Goal: Task Accomplishment & Management: Manage account settings

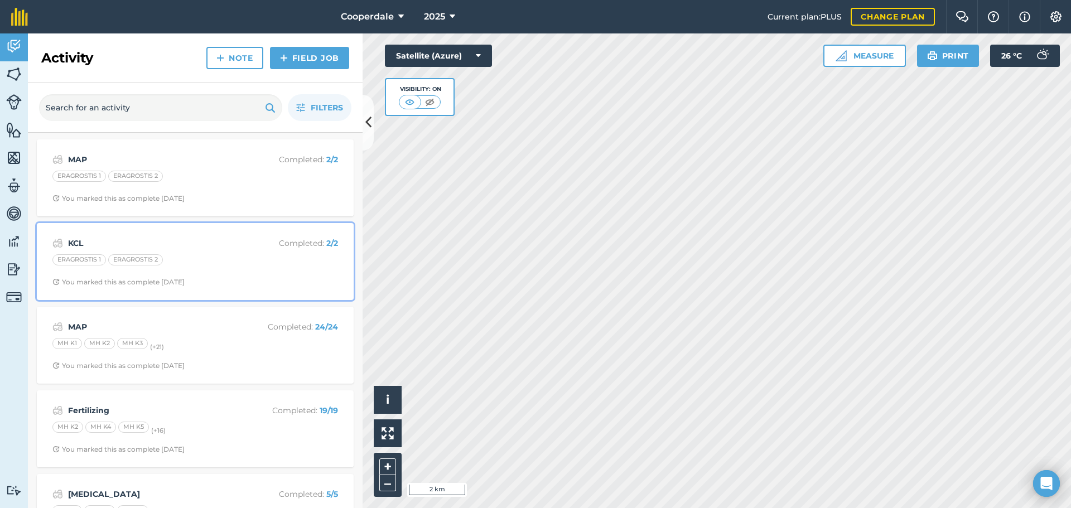
click at [195, 257] on div "ERAGROSTIS 1 ERAGROSTIS 2" at bounding box center [195, 261] width 286 height 15
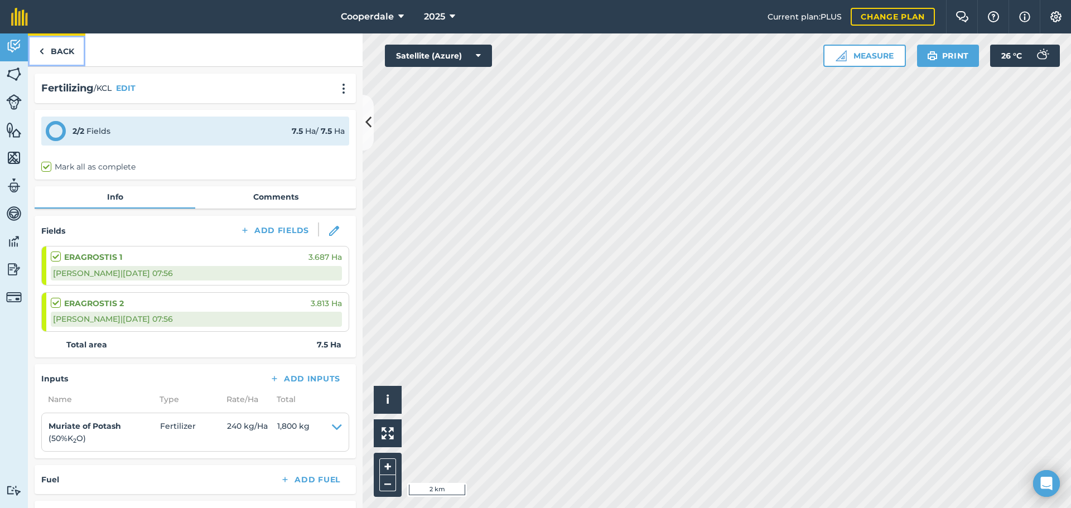
click at [62, 52] on link "Back" at bounding box center [56, 49] width 57 height 33
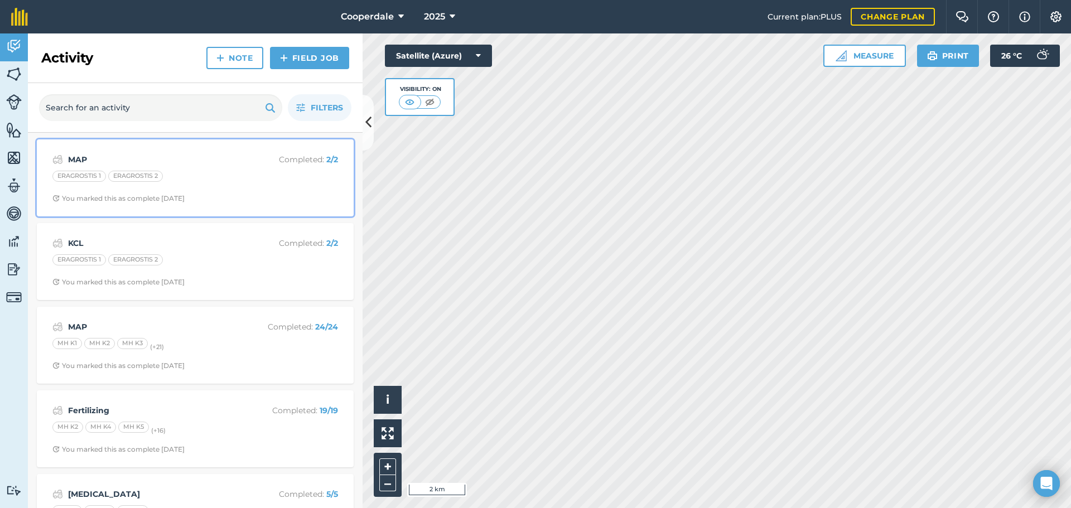
click at [182, 168] on div "MAP Completed : 2 / 2 ERAGROSTIS 1 ERAGROSTIS 2 You marked this as complete [DA…" at bounding box center [196, 178] width 304 height 64
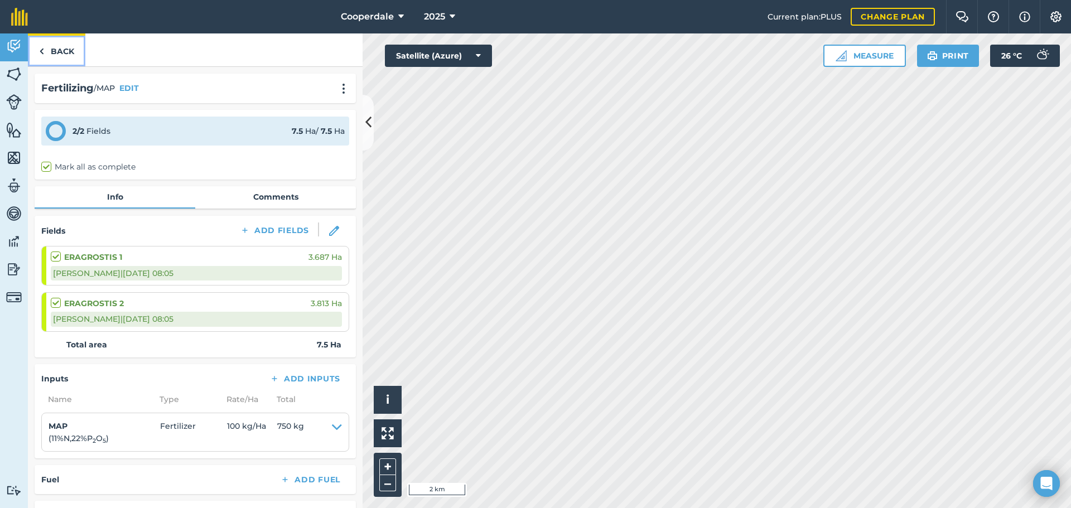
click at [50, 53] on link "Back" at bounding box center [56, 49] width 57 height 33
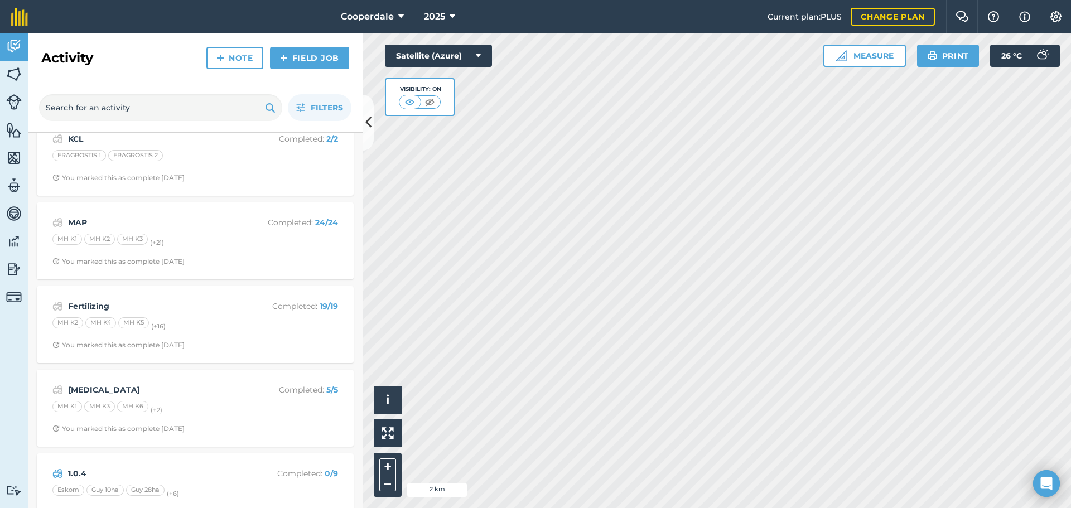
scroll to position [112, 0]
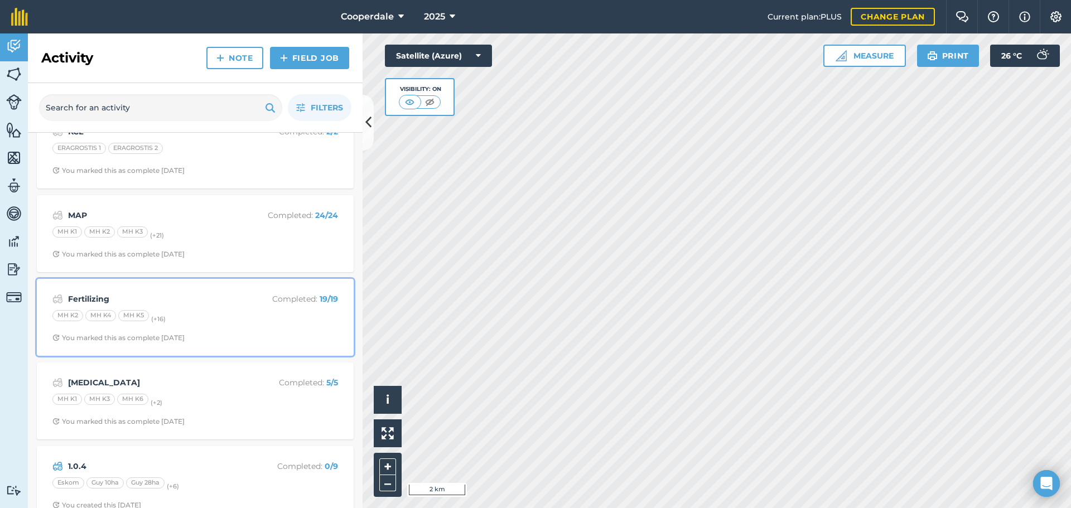
click at [186, 310] on div "MH K2 MH K4 MH K5 (+ 16 )" at bounding box center [195, 317] width 286 height 15
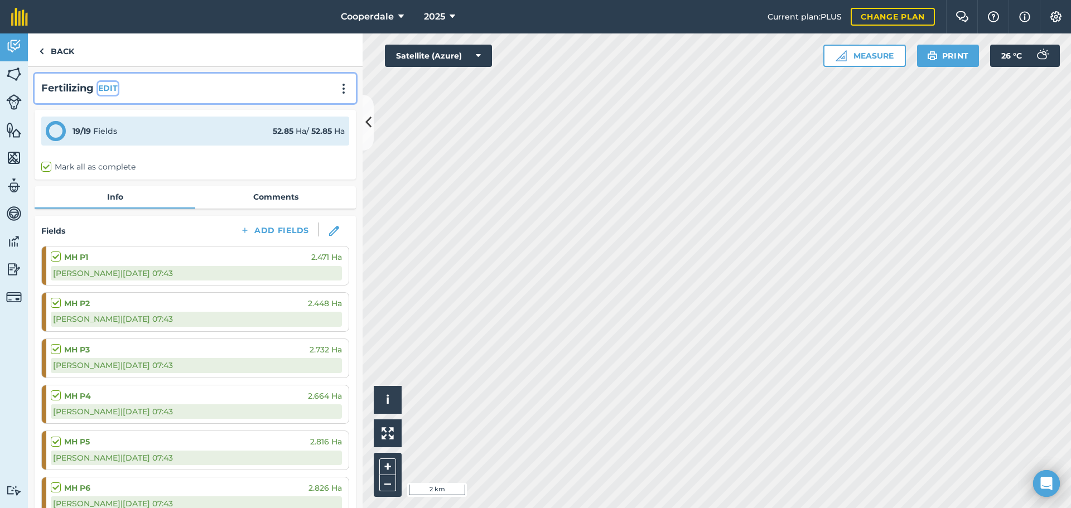
click at [116, 86] on button "EDIT" at bounding box center [108, 88] width 20 height 12
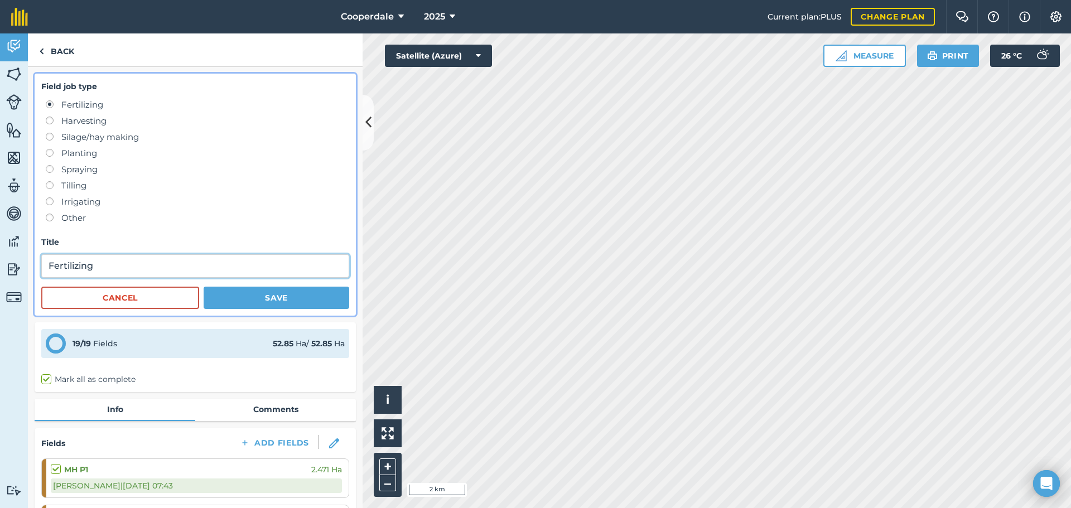
click at [110, 264] on input "Fertilizing" at bounding box center [195, 265] width 308 height 23
type input "F"
type input "u"
type input "[MEDICAL_DATA]"
click at [246, 292] on button "Save" at bounding box center [277, 298] width 146 height 22
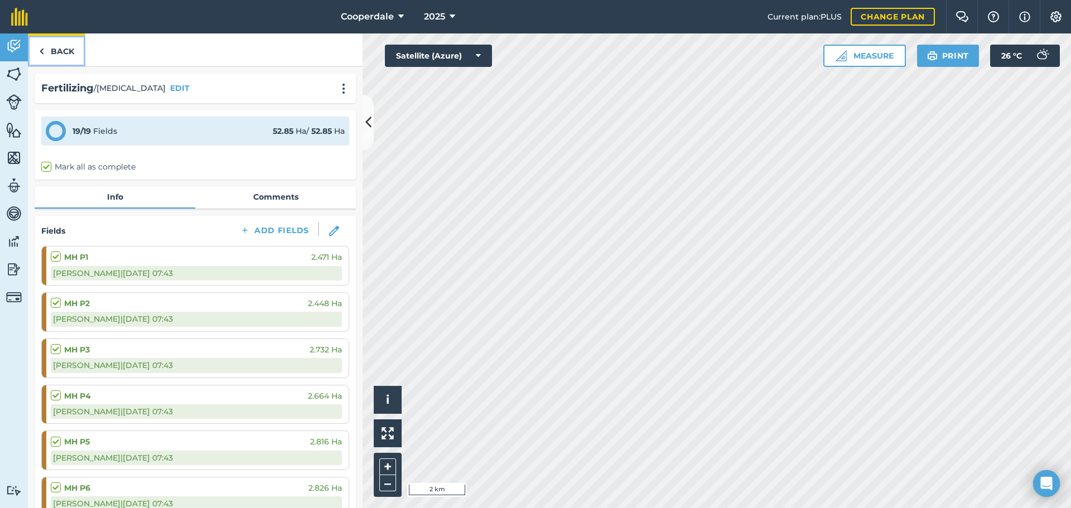
click at [47, 46] on link "Back" at bounding box center [56, 49] width 57 height 33
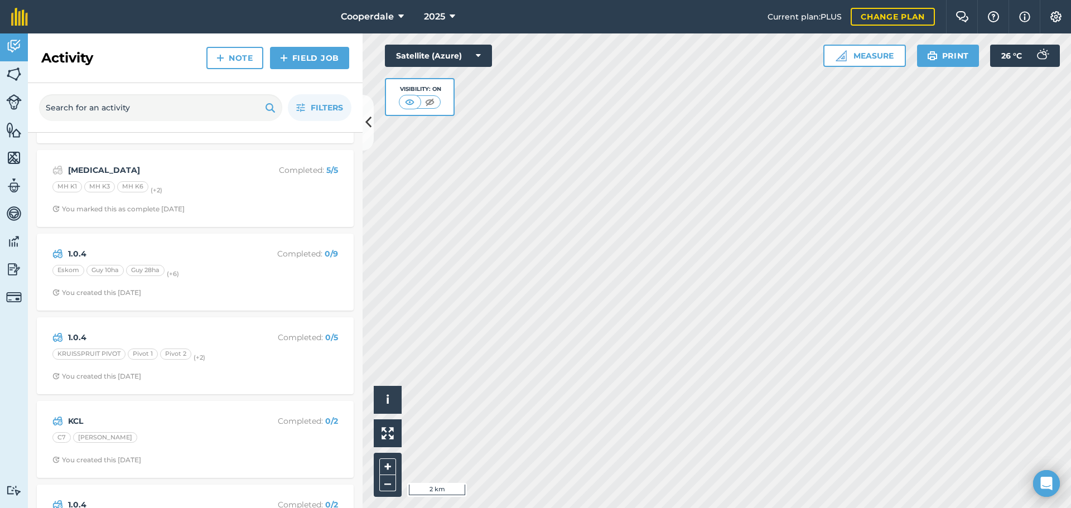
scroll to position [335, 0]
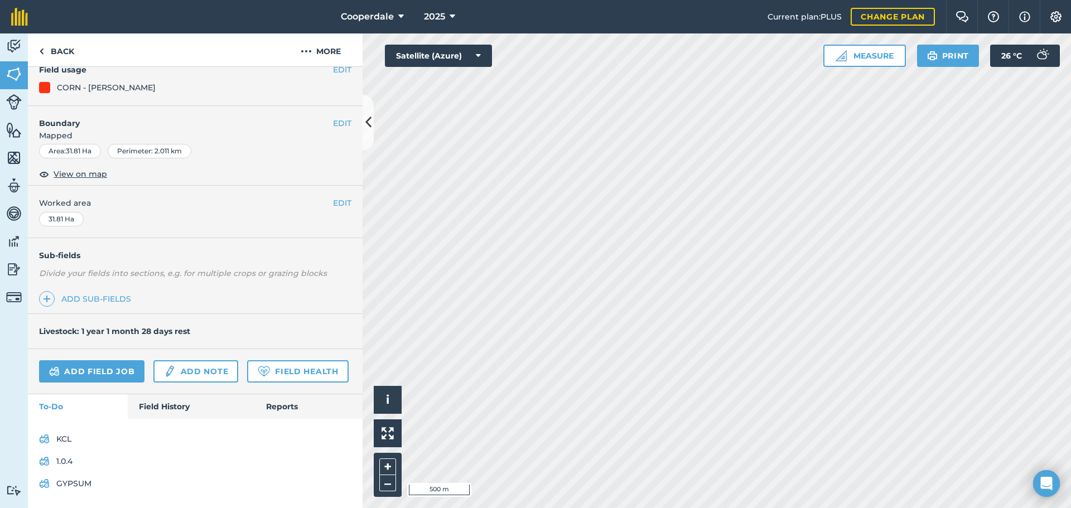
scroll to position [138, 0]
click at [109, 360] on link "Add field job" at bounding box center [91, 371] width 105 height 22
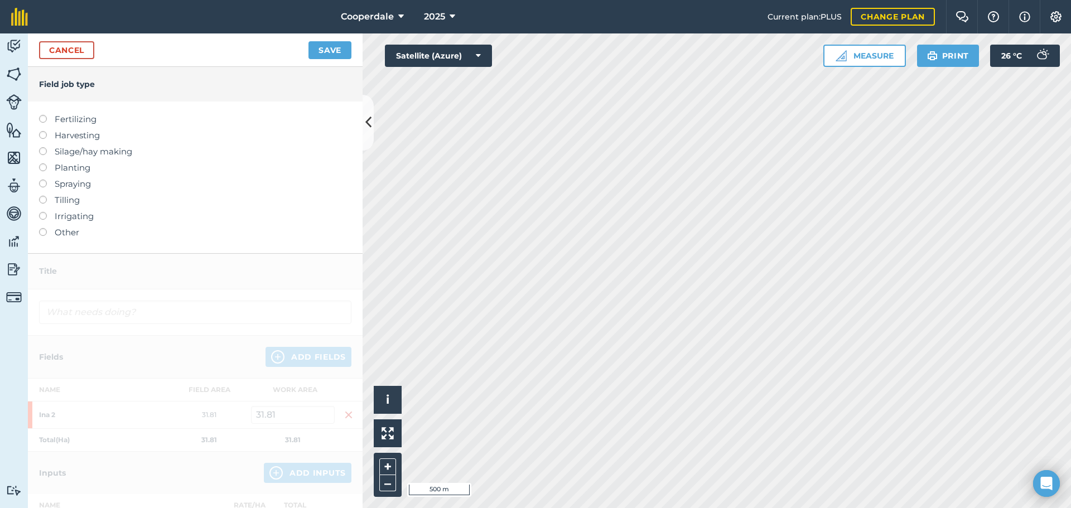
click at [45, 180] on label at bounding box center [47, 180] width 16 height 0
type input "Spraying"
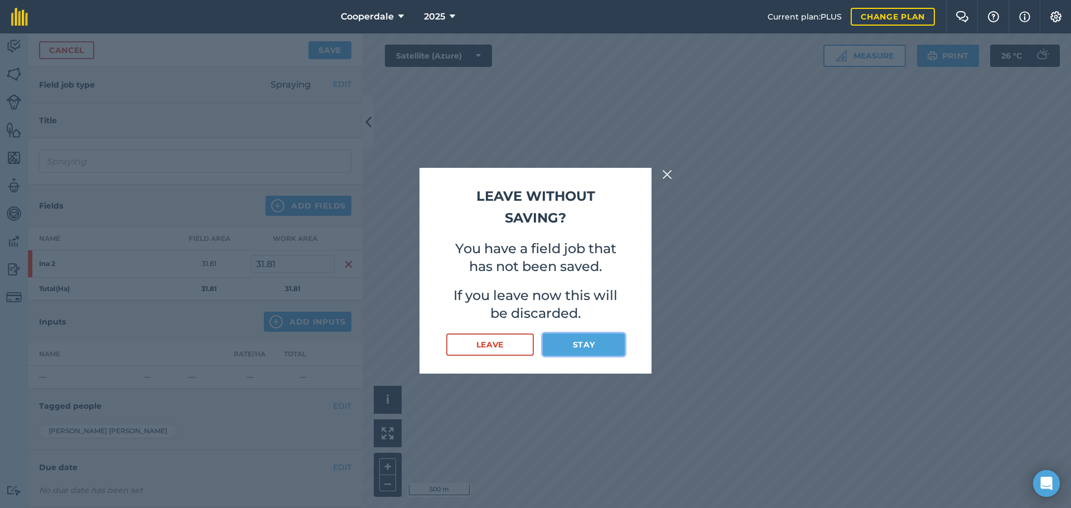
click at [590, 347] on button "Stay" at bounding box center [584, 345] width 82 height 22
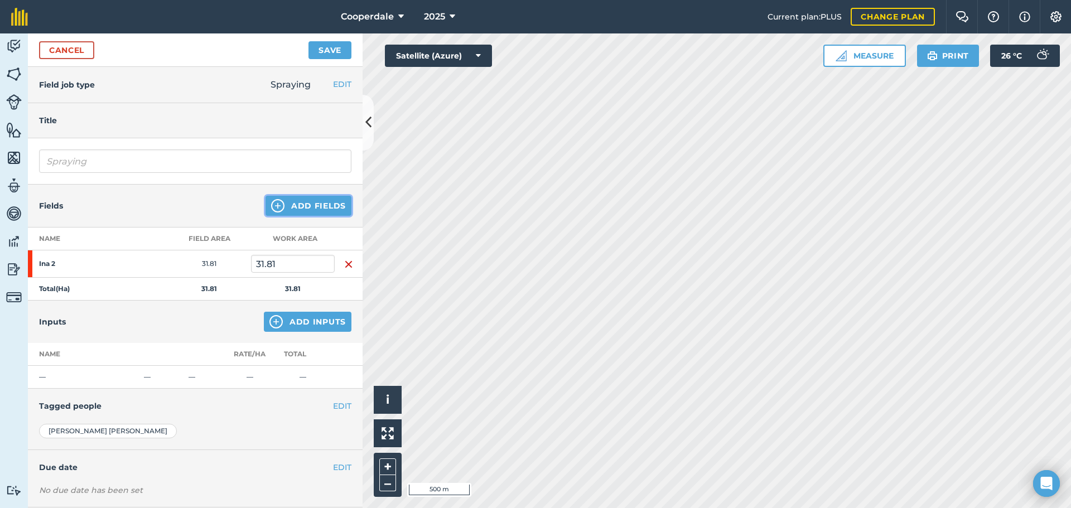
click at [298, 203] on button "Add Fields" at bounding box center [309, 206] width 86 height 20
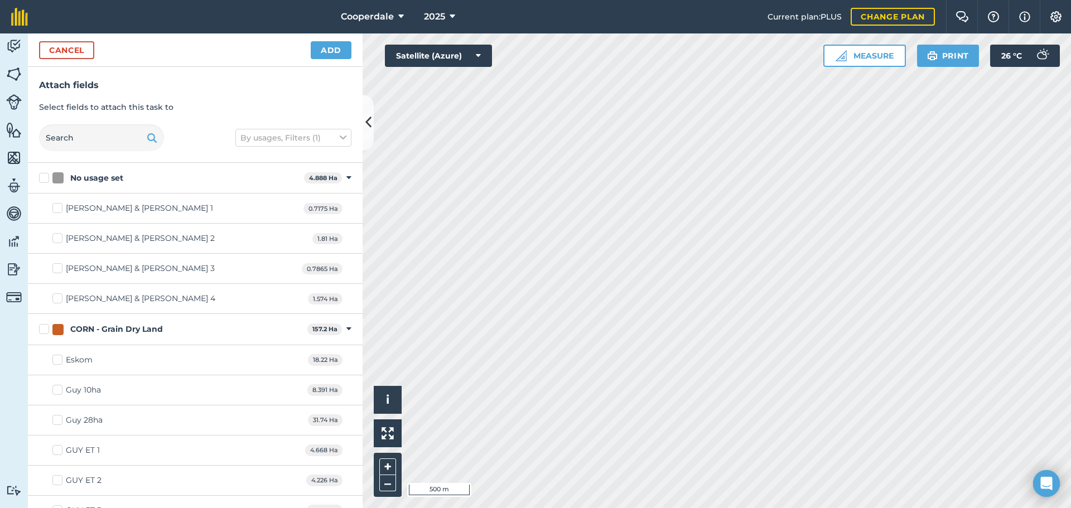
checkbox input "true"
click at [327, 50] on button "Add" at bounding box center [331, 50] width 41 height 18
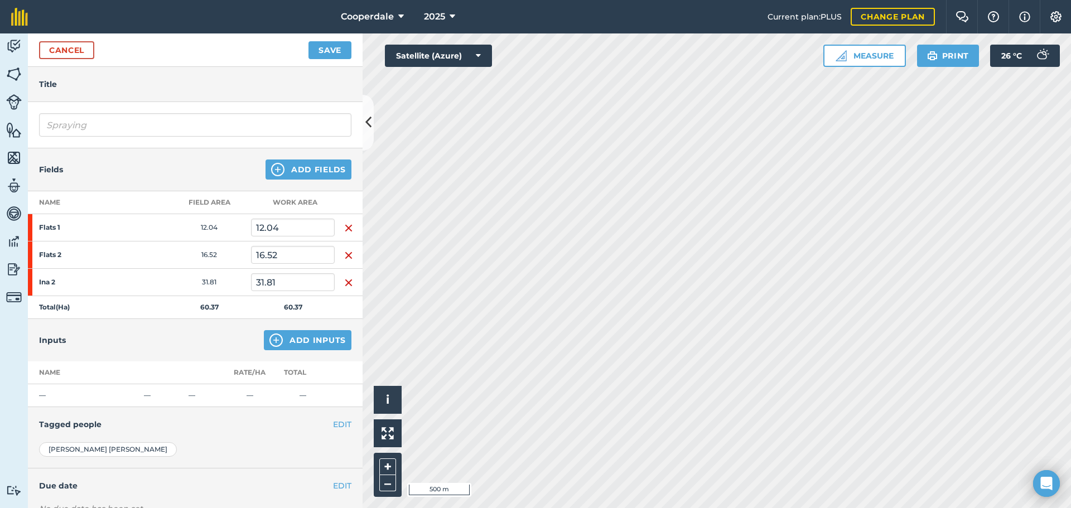
scroll to position [56, 0]
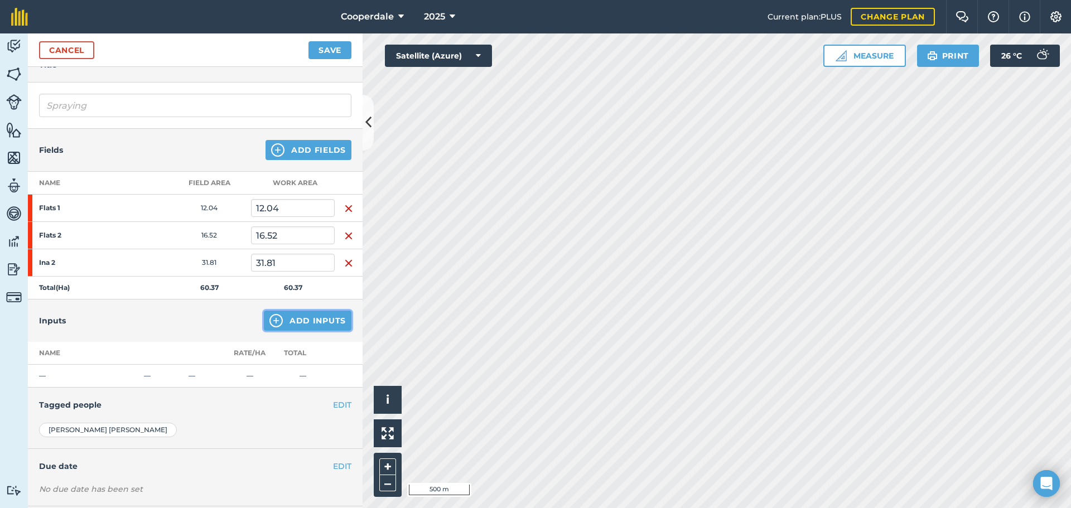
click at [299, 319] on button "Add Inputs" at bounding box center [308, 321] width 88 height 20
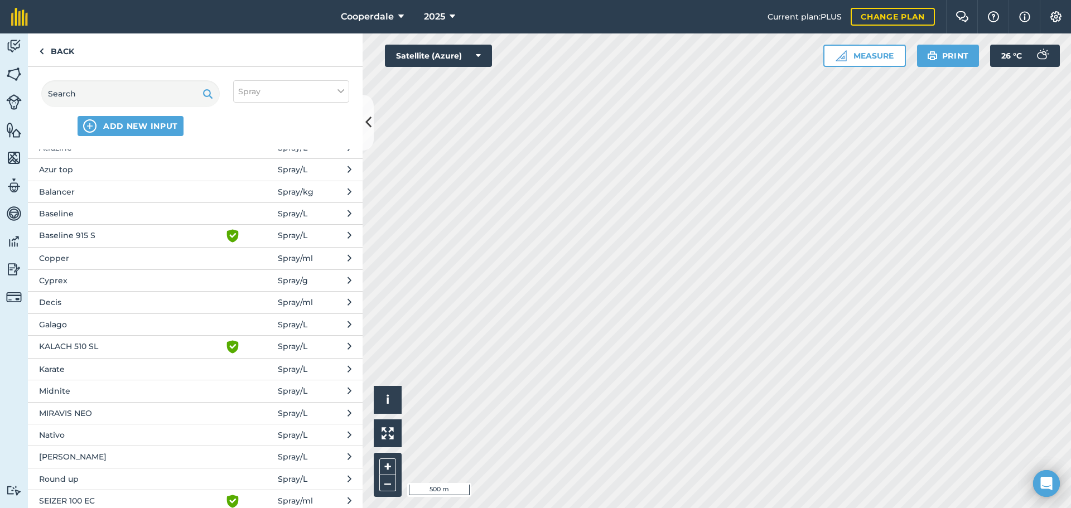
scroll to position [167, 0]
click at [119, 187] on span "Baseline" at bounding box center [130, 193] width 182 height 12
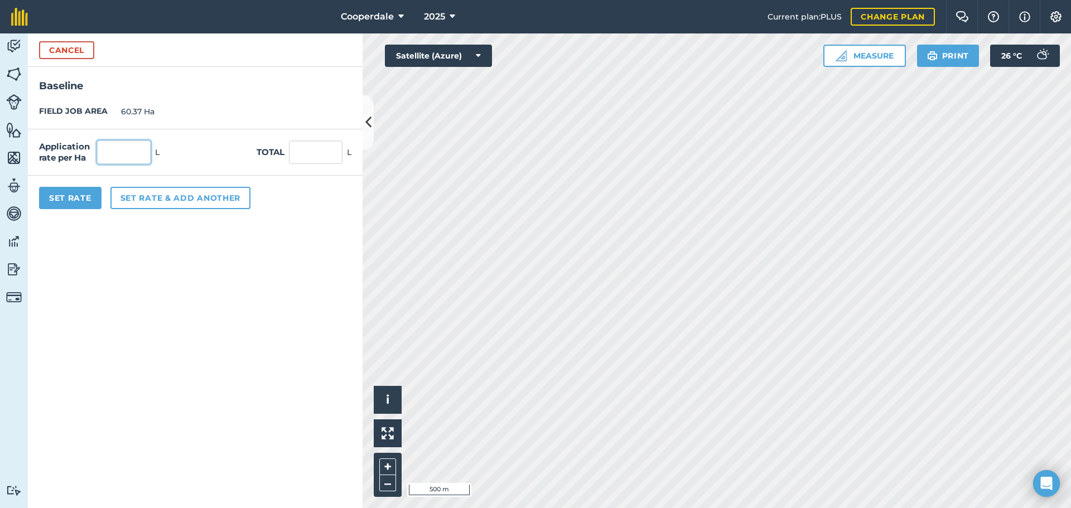
click at [137, 149] on input "text" at bounding box center [124, 152] width 54 height 23
type input "0.5"
type input "30.185"
click at [171, 197] on button "Set rate & add another" at bounding box center [180, 198] width 140 height 22
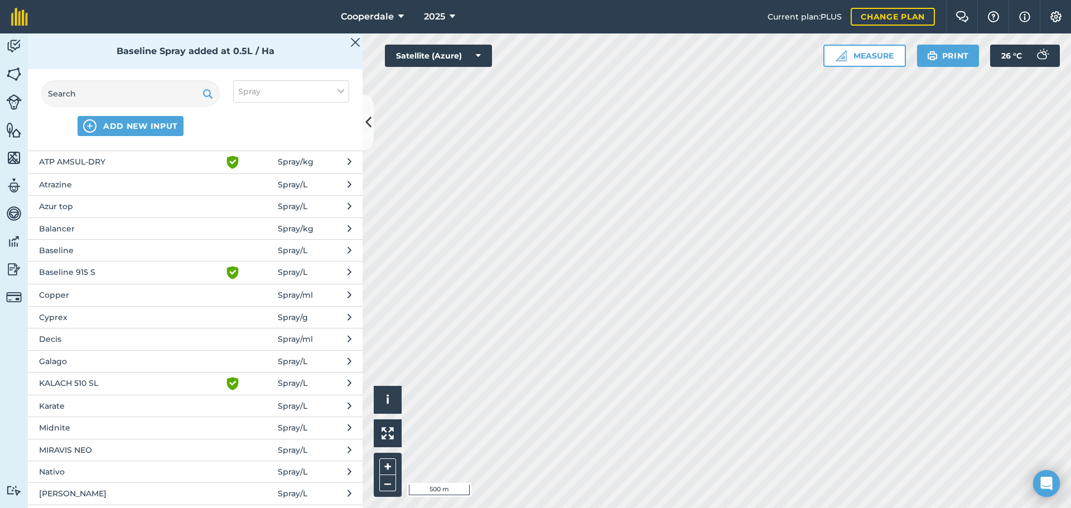
scroll to position [112, 0]
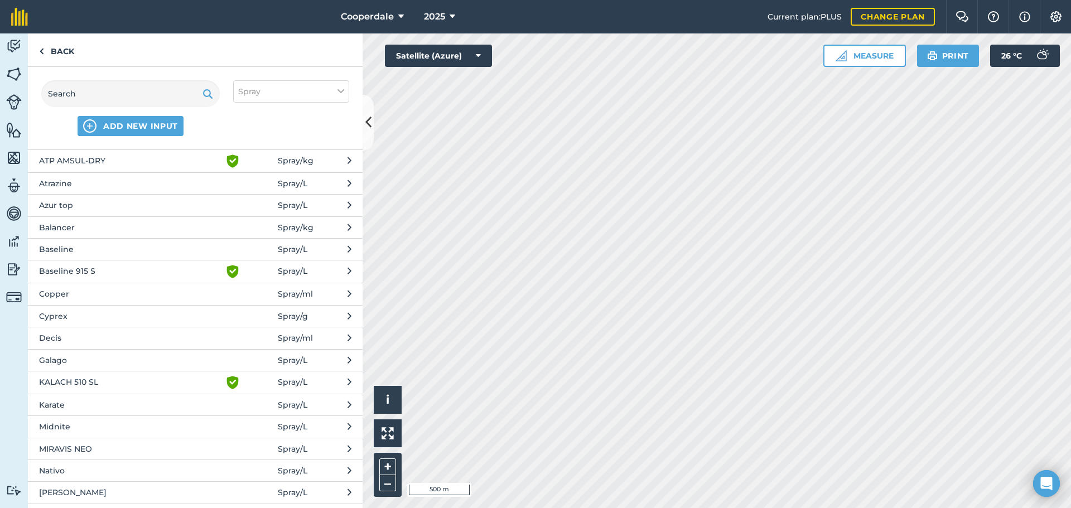
click at [89, 227] on span "Balancer" at bounding box center [130, 228] width 182 height 12
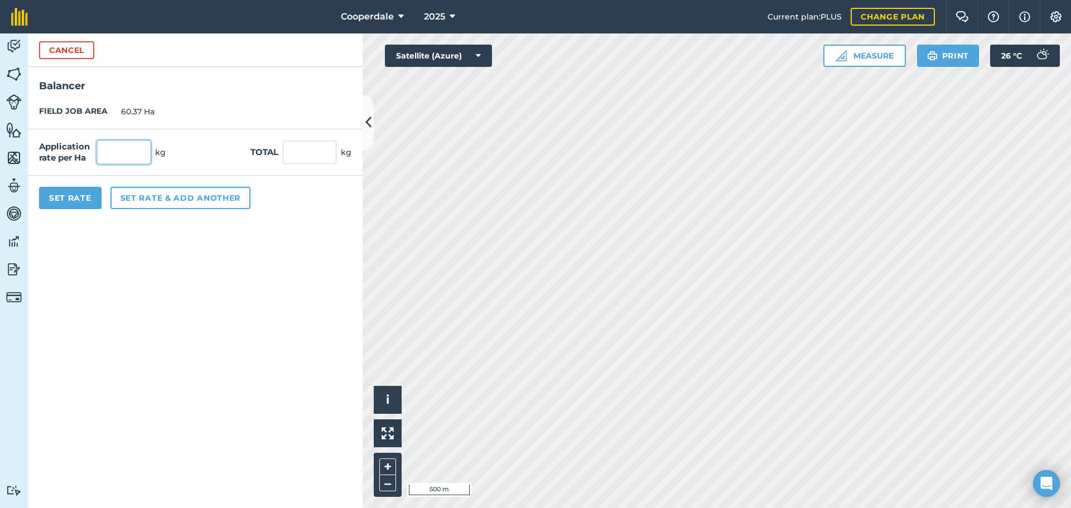
click at [132, 154] on input "text" at bounding box center [124, 152] width 54 height 23
type input "1"
type input "60.37"
click at [189, 199] on button "Set rate & add another" at bounding box center [180, 198] width 140 height 22
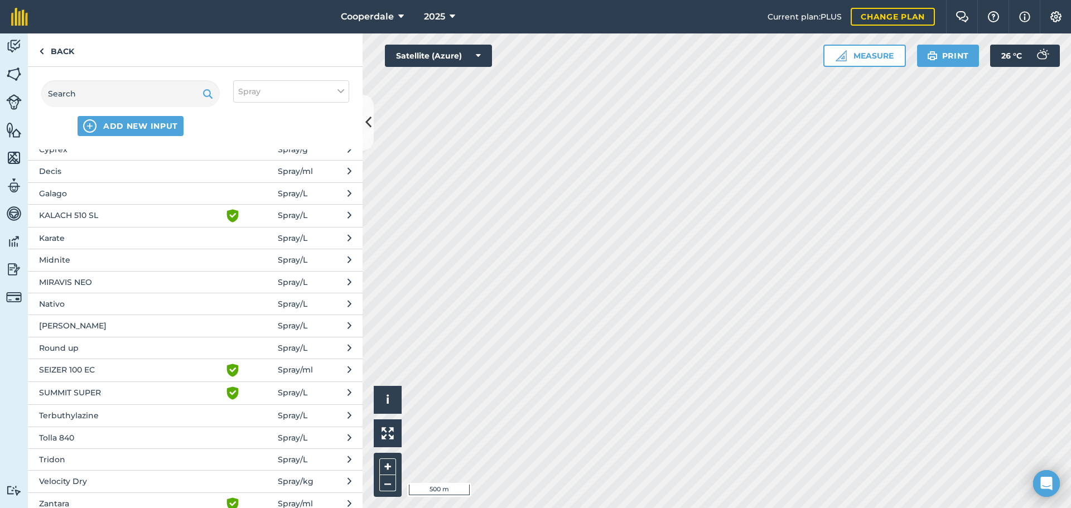
scroll to position [279, 0]
click at [80, 235] on span "Karate" at bounding box center [130, 238] width 182 height 12
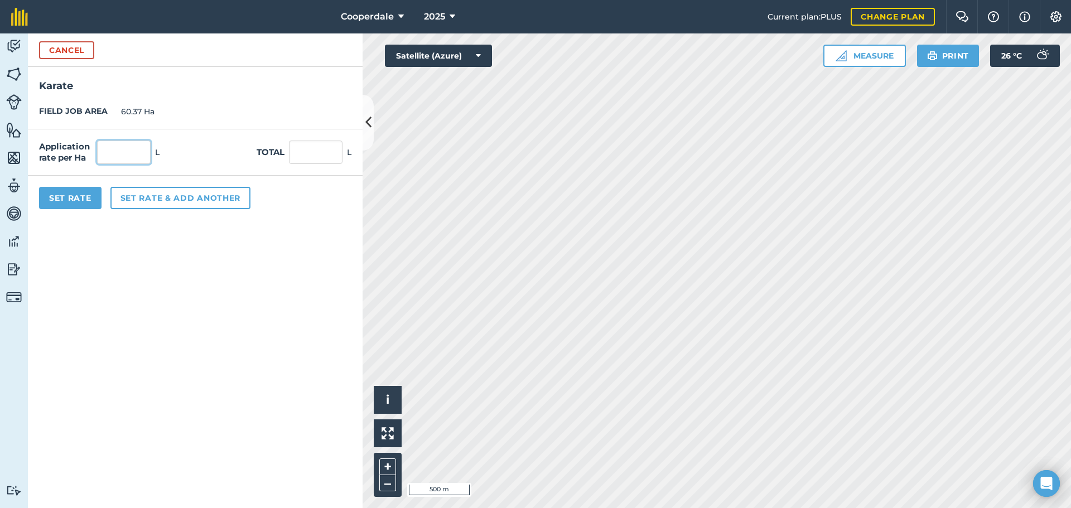
click at [127, 152] on input "text" at bounding box center [124, 152] width 54 height 23
type input "0.05"
type input "3.019"
click at [185, 194] on button "Set rate & add another" at bounding box center [180, 198] width 140 height 22
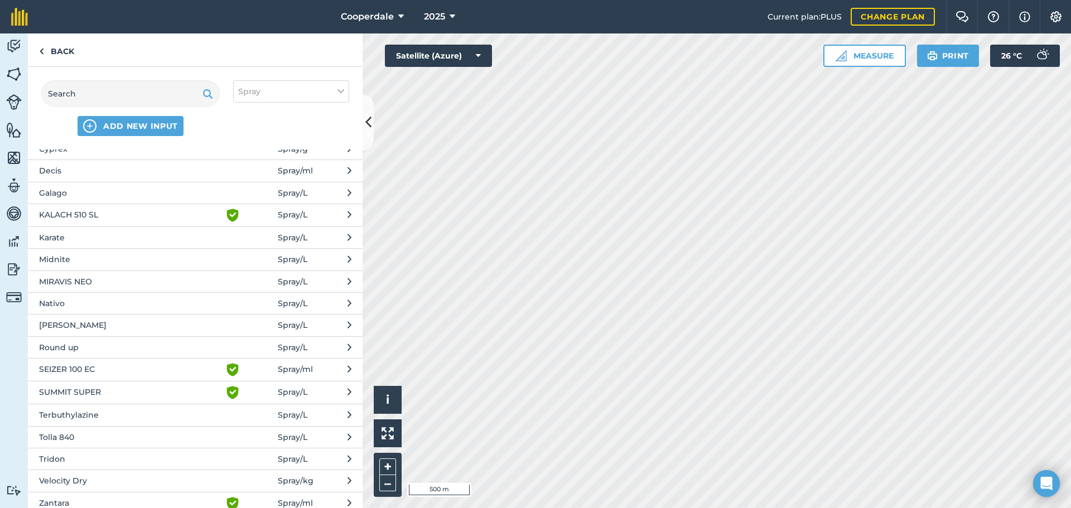
click at [63, 345] on span "Round up" at bounding box center [130, 348] width 182 height 12
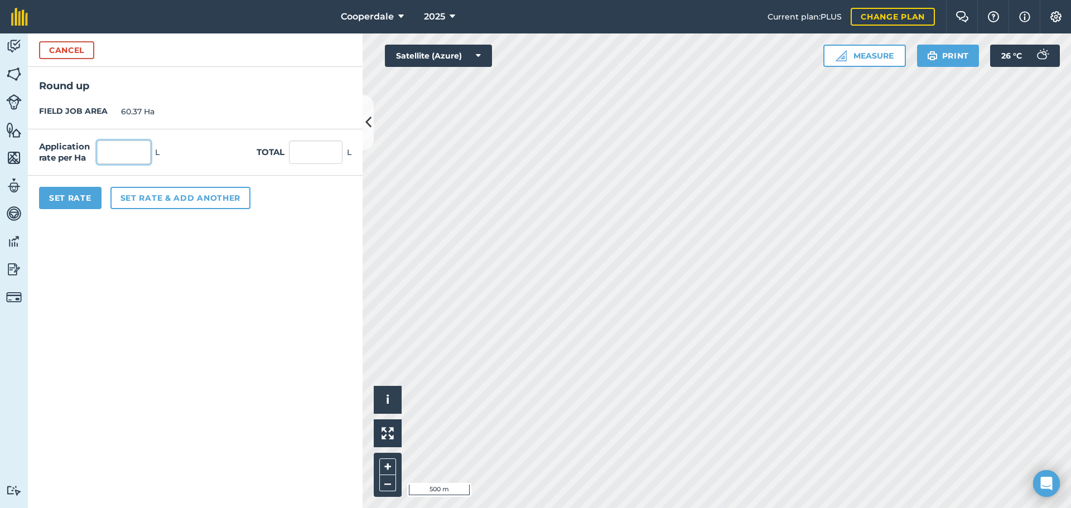
click at [120, 151] on input "text" at bounding box center [124, 152] width 54 height 23
type input "2.5"
type input "150.925"
click at [60, 196] on button "Set Rate" at bounding box center [70, 198] width 62 height 22
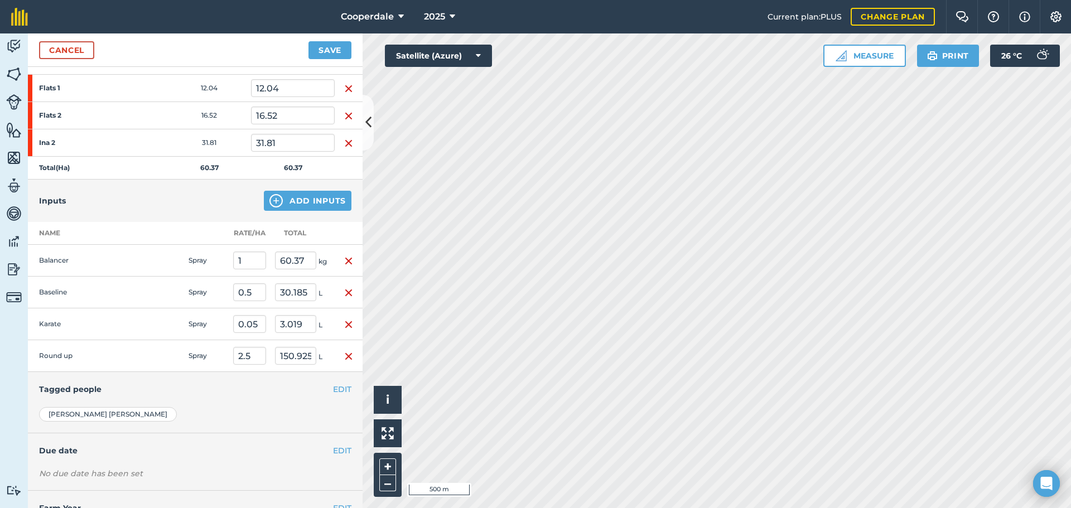
scroll to position [218, 0]
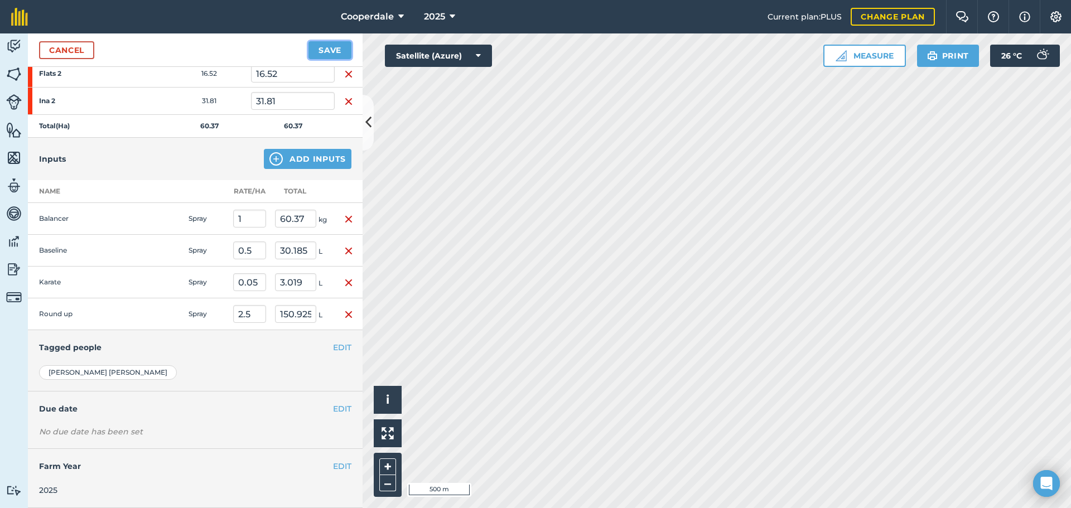
click at [329, 45] on button "Save" at bounding box center [330, 50] width 43 height 18
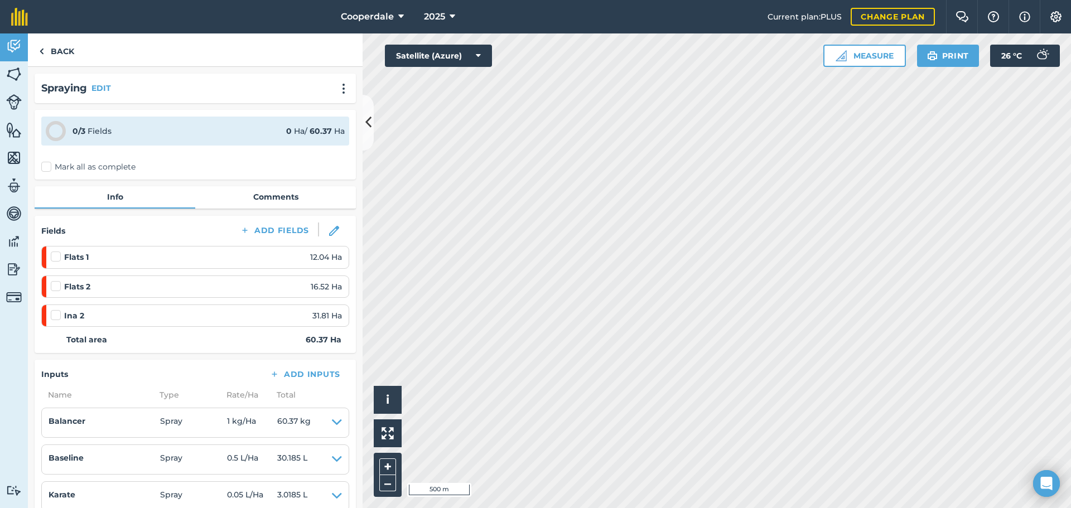
click at [44, 170] on label "Mark all as complete" at bounding box center [88, 167] width 94 height 12
click at [44, 169] on input "Mark all as complete" at bounding box center [44, 164] width 7 height 7
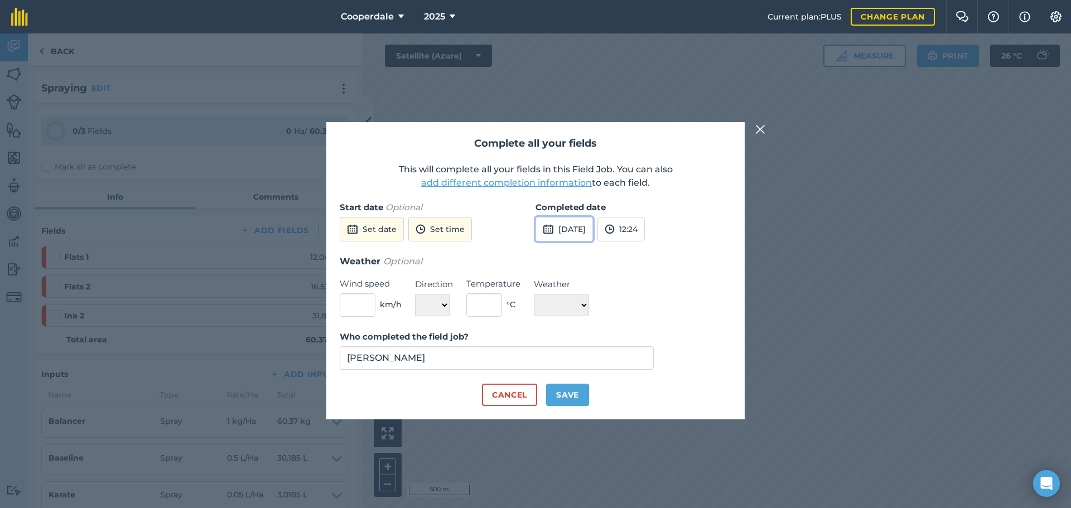
click at [593, 232] on button "[DATE]" at bounding box center [564, 229] width 57 height 25
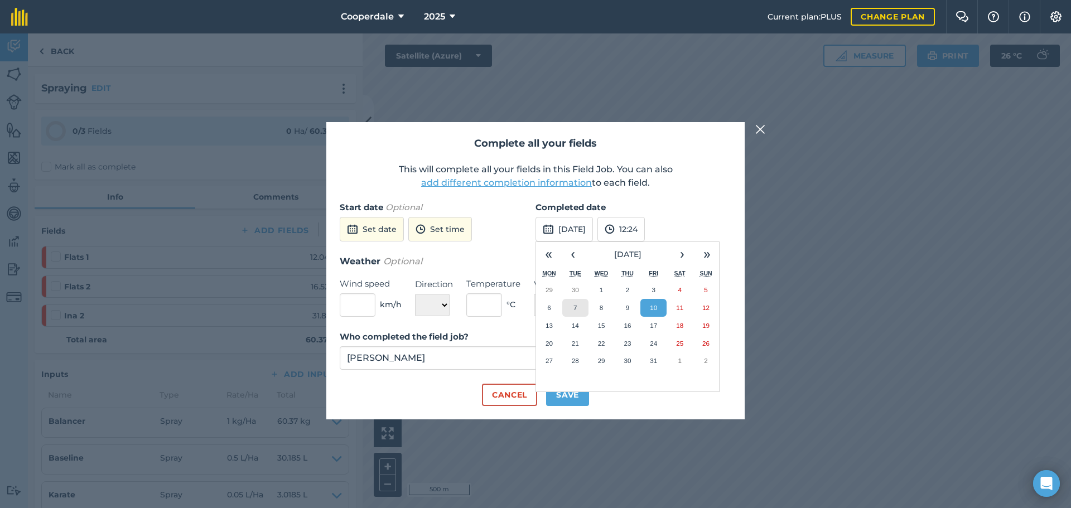
click at [581, 306] on button "7" at bounding box center [575, 308] width 26 height 18
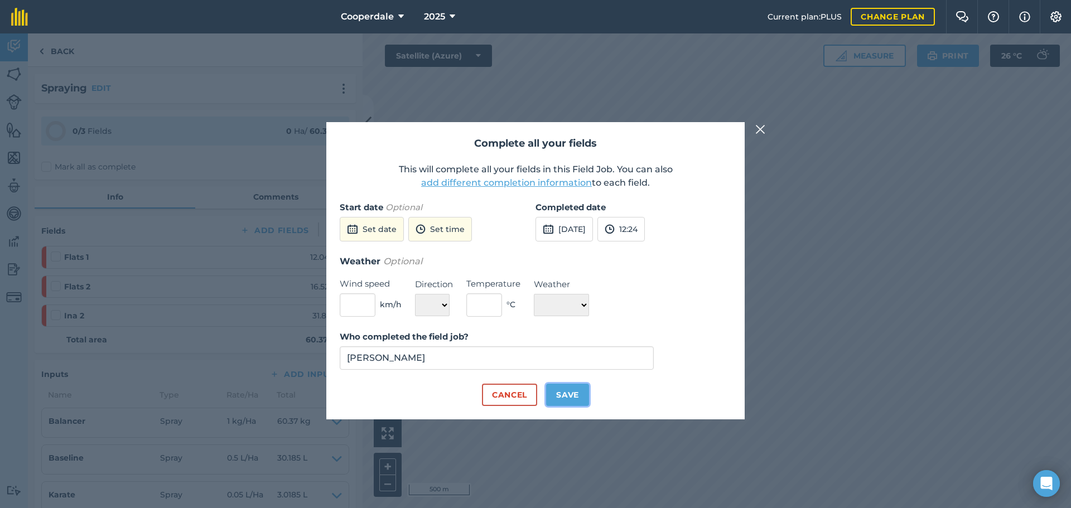
click at [573, 393] on button "Save" at bounding box center [567, 395] width 43 height 22
checkbox input "true"
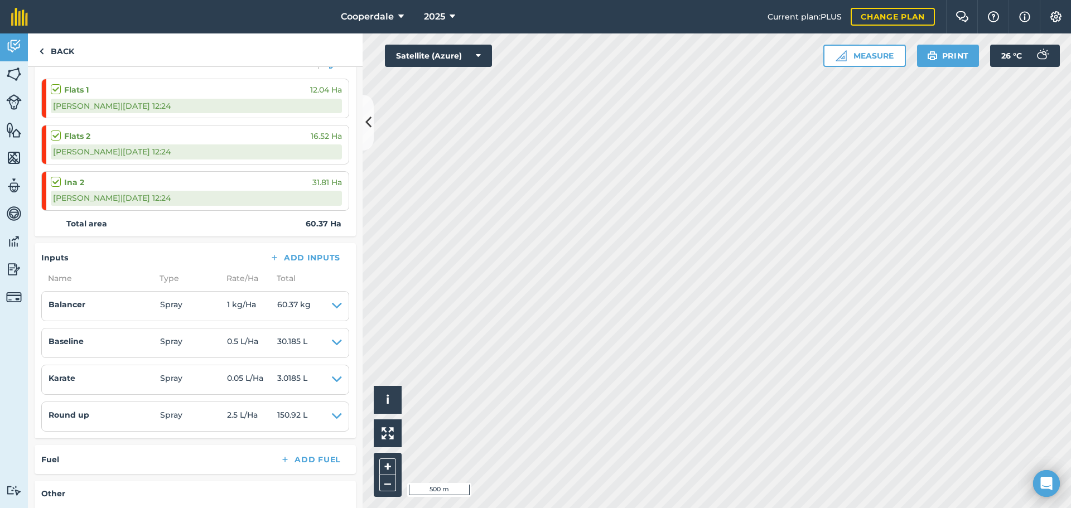
scroll to position [223, 0]
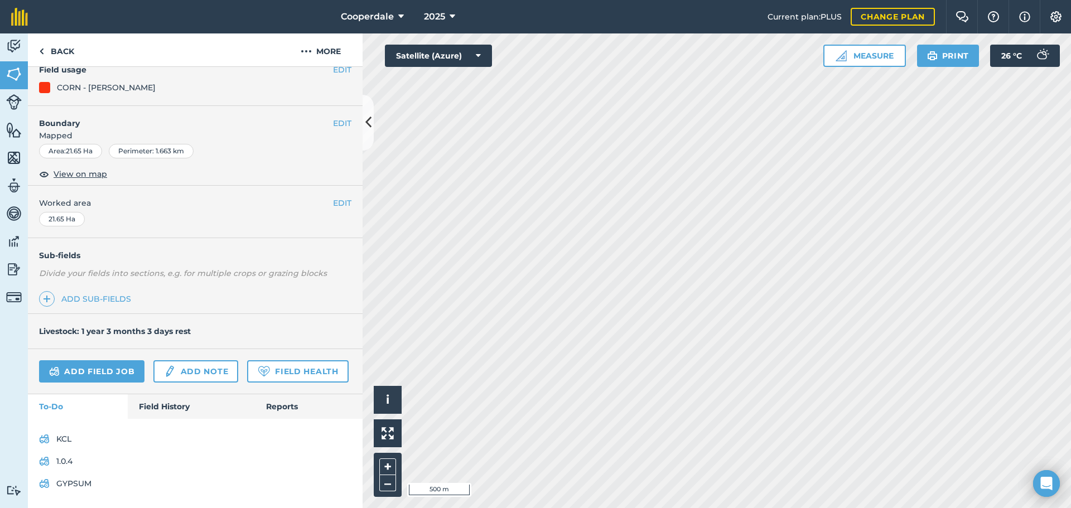
scroll to position [138, 0]
click at [104, 360] on link "Add field job" at bounding box center [91, 371] width 105 height 22
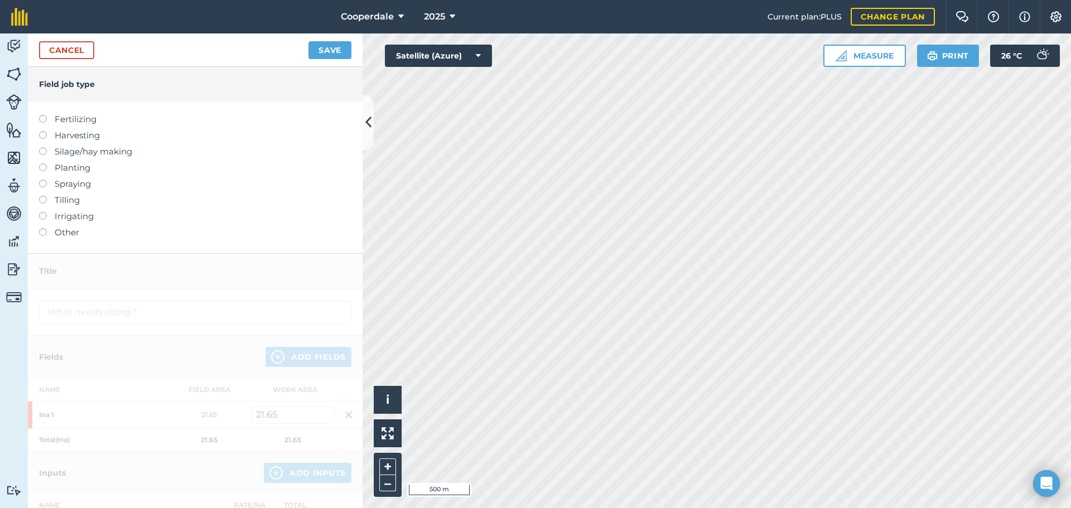
click at [42, 180] on label at bounding box center [47, 180] width 16 height 0
type input "Spraying"
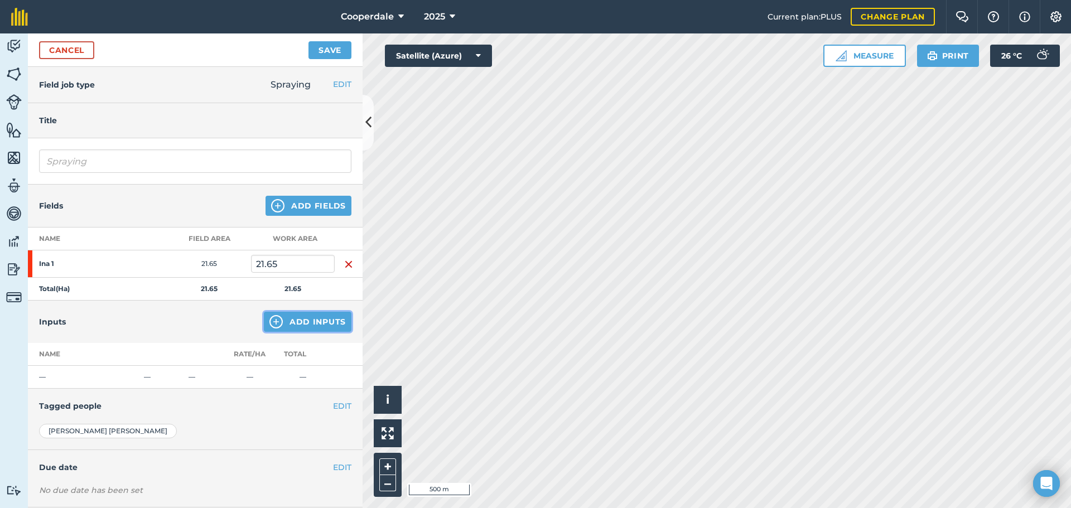
click at [292, 320] on button "Add Inputs" at bounding box center [308, 322] width 88 height 20
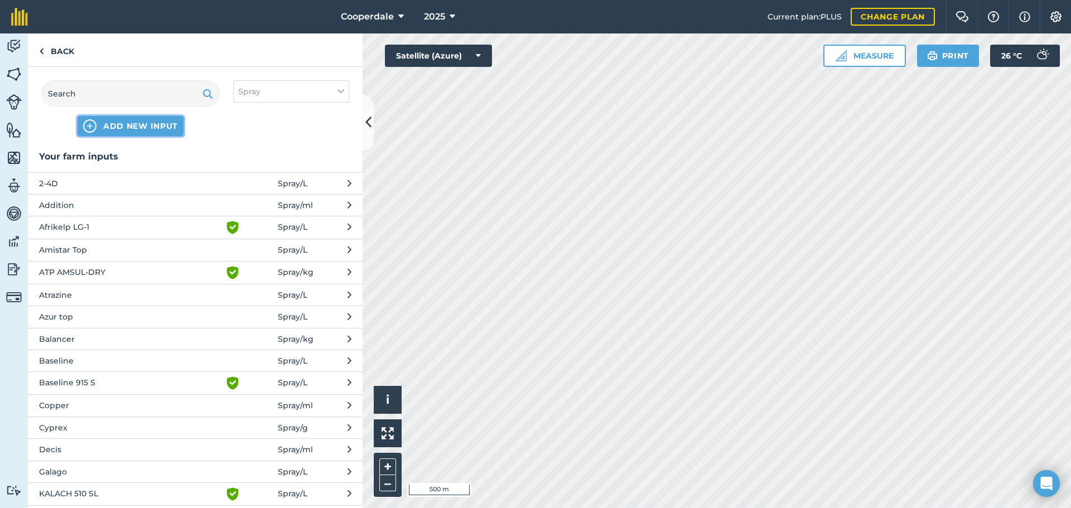
click at [132, 127] on span "ADD NEW INPUT" at bounding box center [140, 126] width 75 height 11
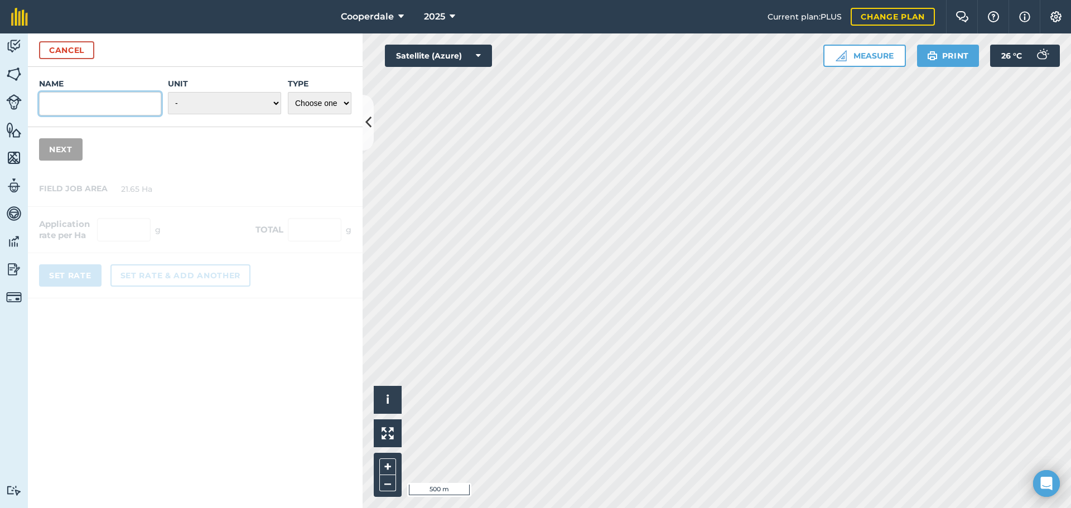
click at [100, 106] on input "Name" at bounding box center [100, 103] width 122 height 23
type input "[MEDICAL_DATA]"
click at [267, 97] on select "- Grams/g Kilograms/kg Metric tonnes/t Millilitres/ml Litres/L Ounces/oz Pounds…" at bounding box center [224, 103] width 113 height 22
select select "LITRES"
click at [168, 92] on select "- Grams/g Kilograms/kg Metric tonnes/t Millilitres/ml Litres/L Ounces/oz Pounds…" at bounding box center [224, 103] width 113 height 22
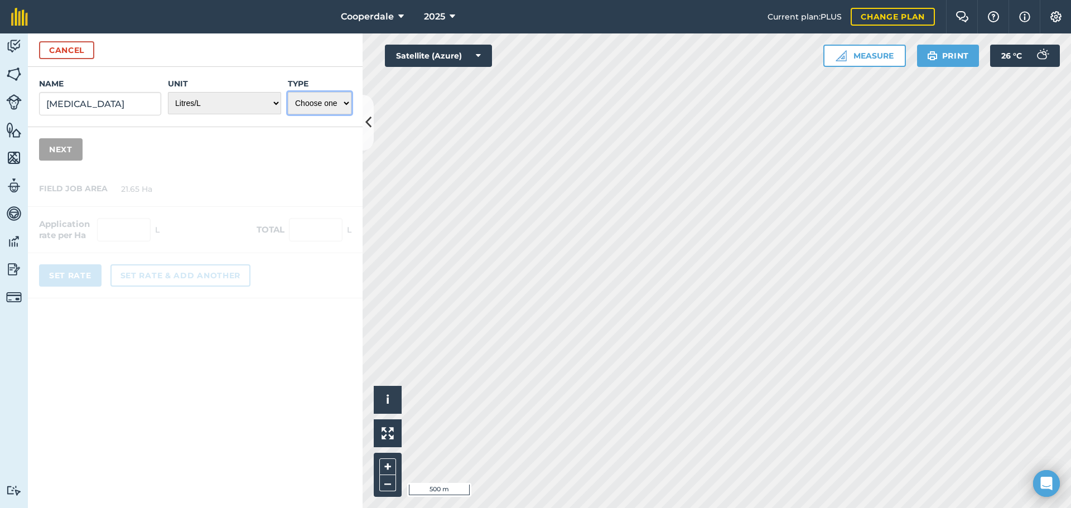
click at [344, 96] on select "Choose one Fertilizer Seed Spray Fuel Other" at bounding box center [320, 103] width 64 height 22
select select "SPRAY"
click at [288, 92] on select "Choose one Fertilizer Seed Spray Fuel Other" at bounding box center [320, 103] width 64 height 22
click at [55, 149] on button "Next" at bounding box center [61, 149] width 44 height 22
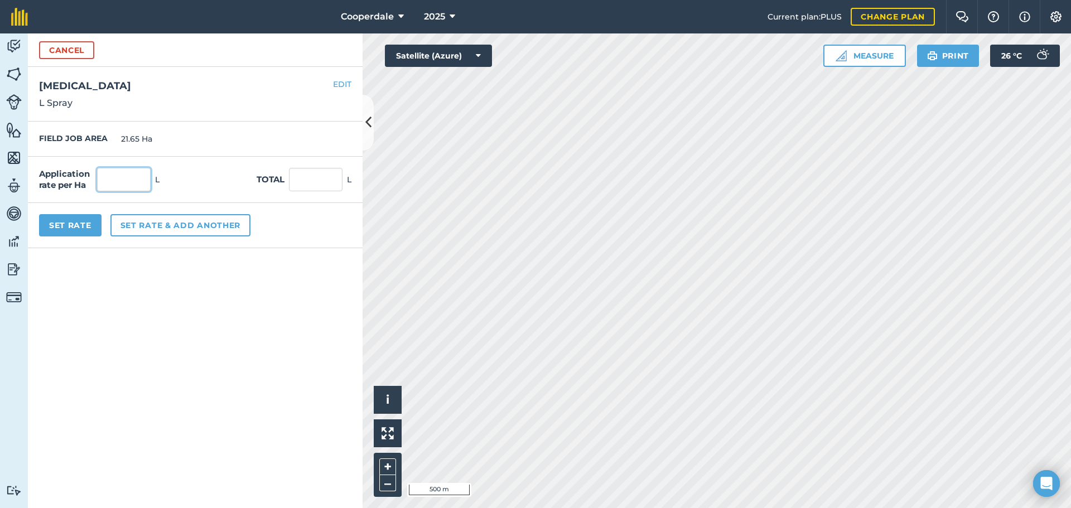
click at [121, 177] on input "text" at bounding box center [124, 179] width 54 height 23
type input "2"
type input "43.3"
click at [166, 227] on button "Set rate & add another" at bounding box center [180, 225] width 140 height 22
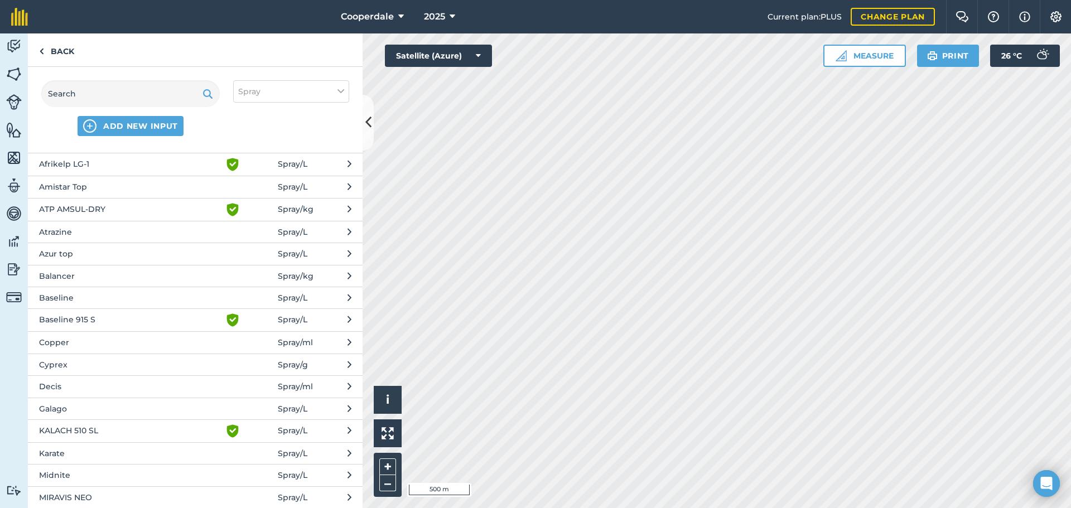
scroll to position [112, 0]
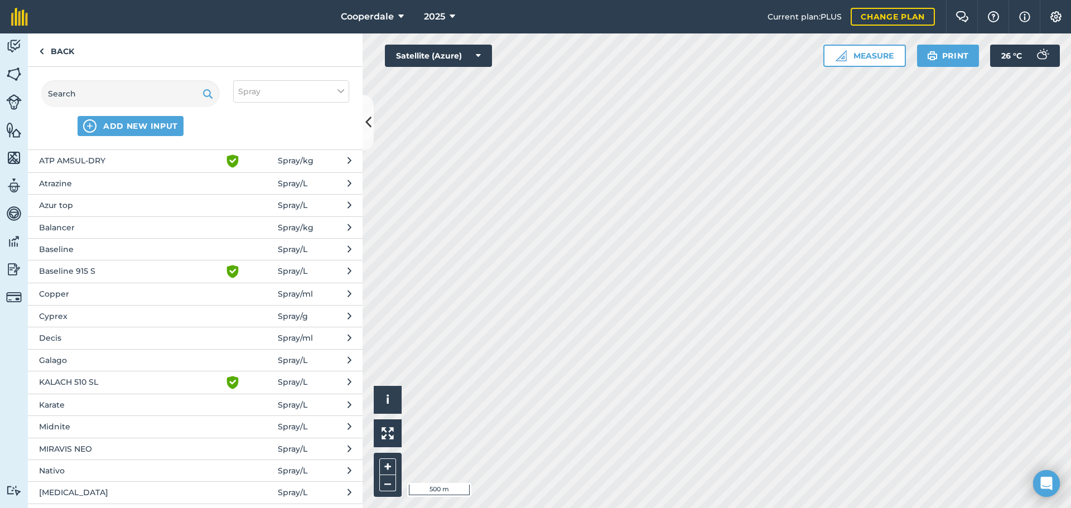
click at [106, 252] on span "Baseline" at bounding box center [130, 249] width 182 height 12
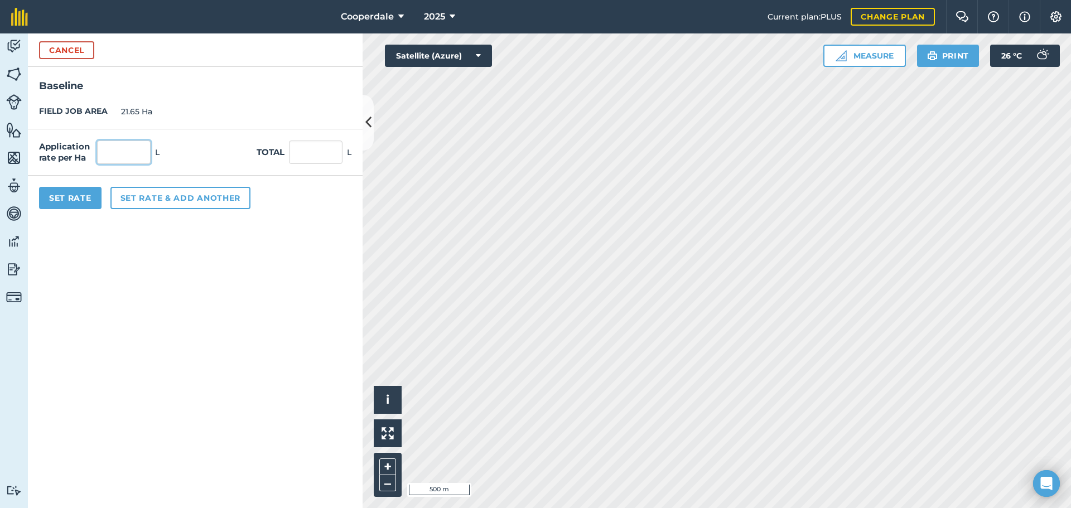
click at [122, 150] on input "text" at bounding box center [124, 152] width 54 height 23
type input "0.5"
type input "10.825"
click at [149, 196] on button "Set rate & add another" at bounding box center [180, 198] width 140 height 22
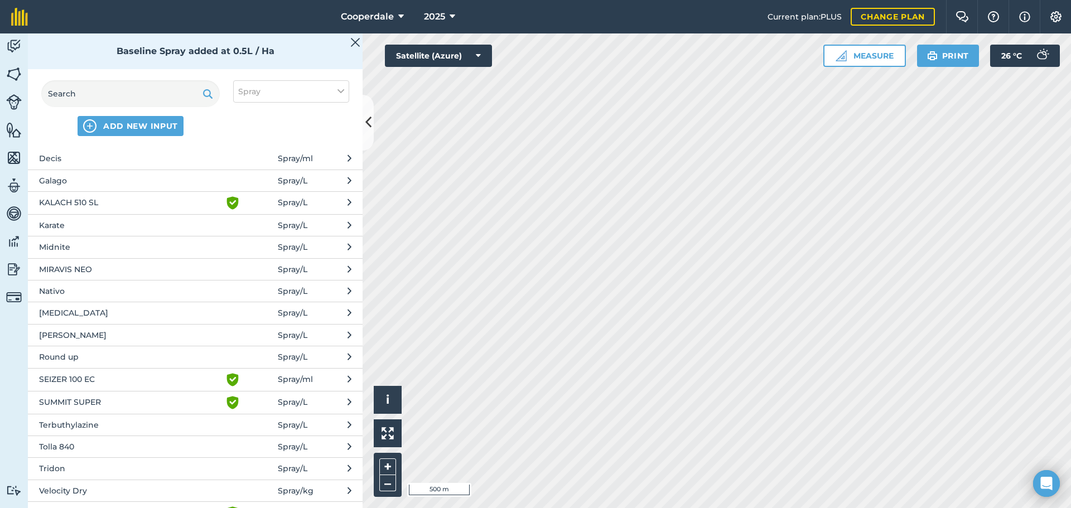
scroll to position [335, 0]
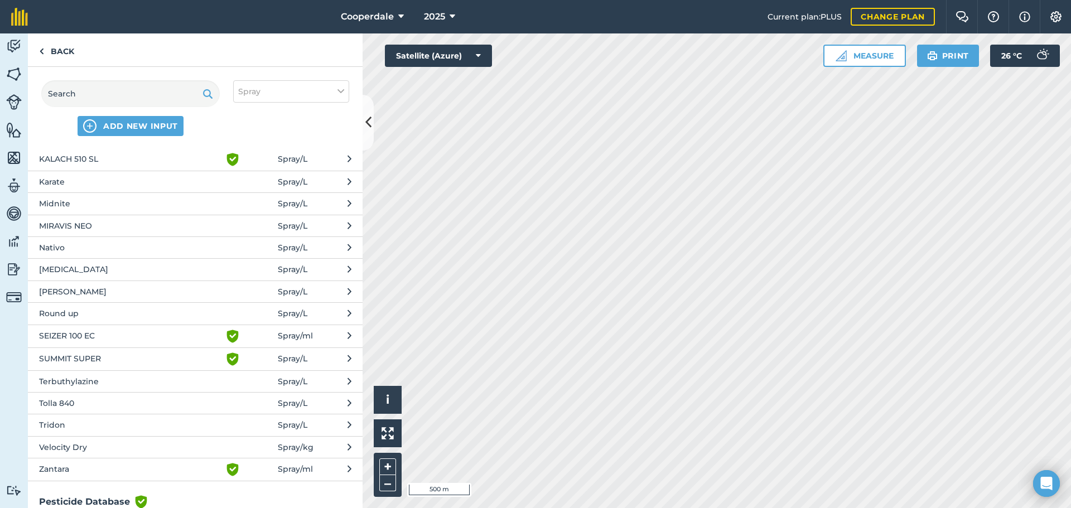
click at [80, 179] on span "Karate" at bounding box center [130, 182] width 182 height 12
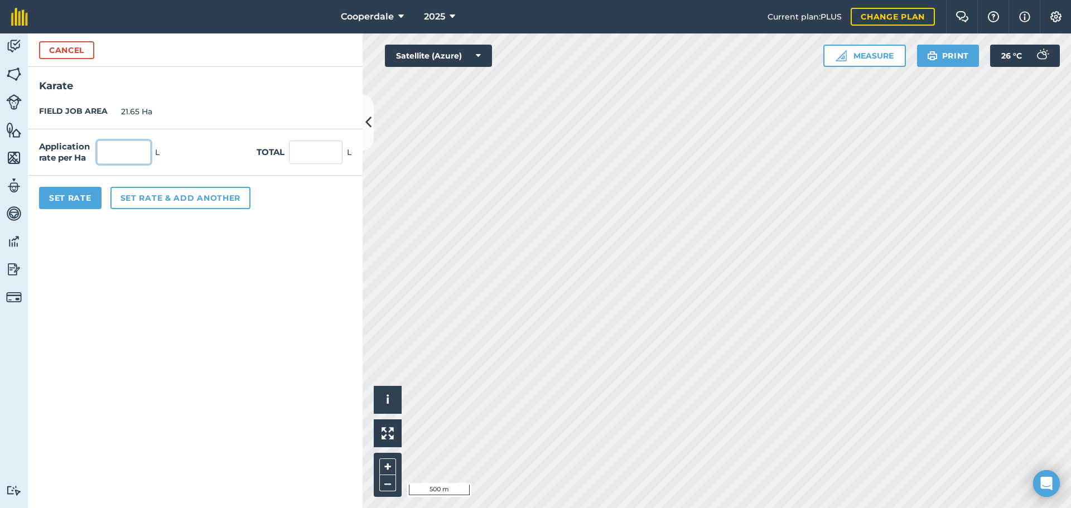
click at [121, 147] on input "text" at bounding box center [124, 152] width 54 height 23
type input "0.05"
type input "1.083"
click at [75, 200] on button "Set Rate" at bounding box center [70, 198] width 62 height 22
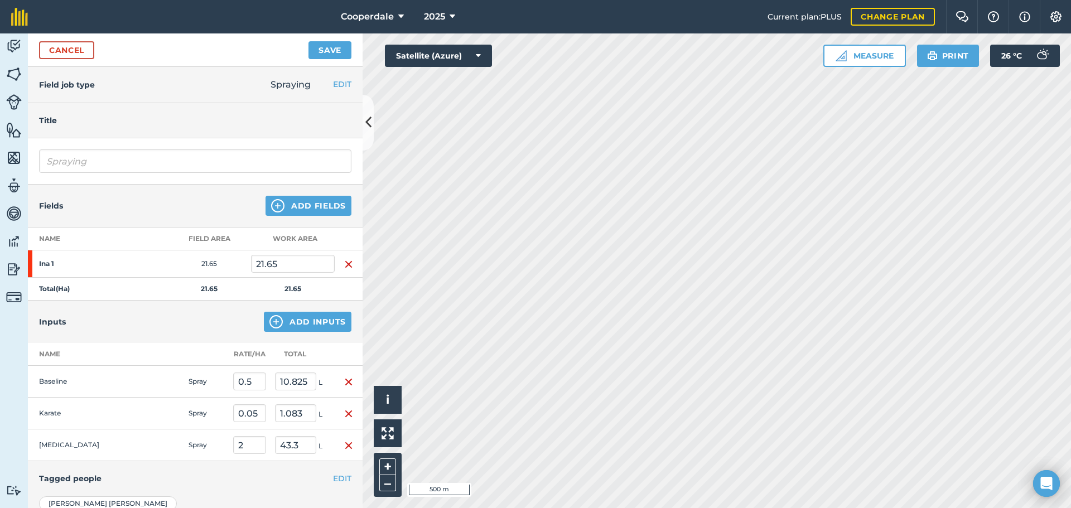
scroll to position [56, 0]
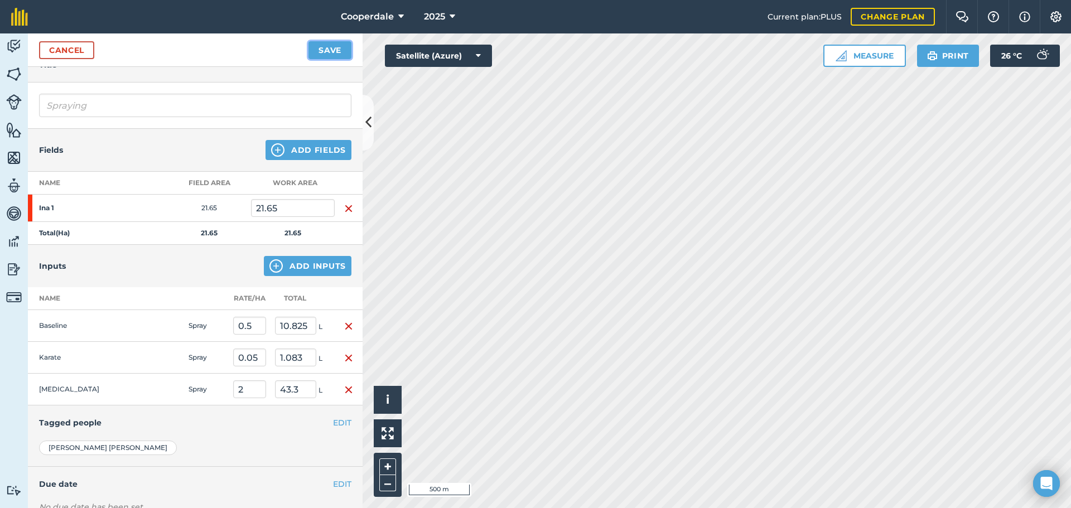
click at [325, 52] on button "Save" at bounding box center [330, 50] width 43 height 18
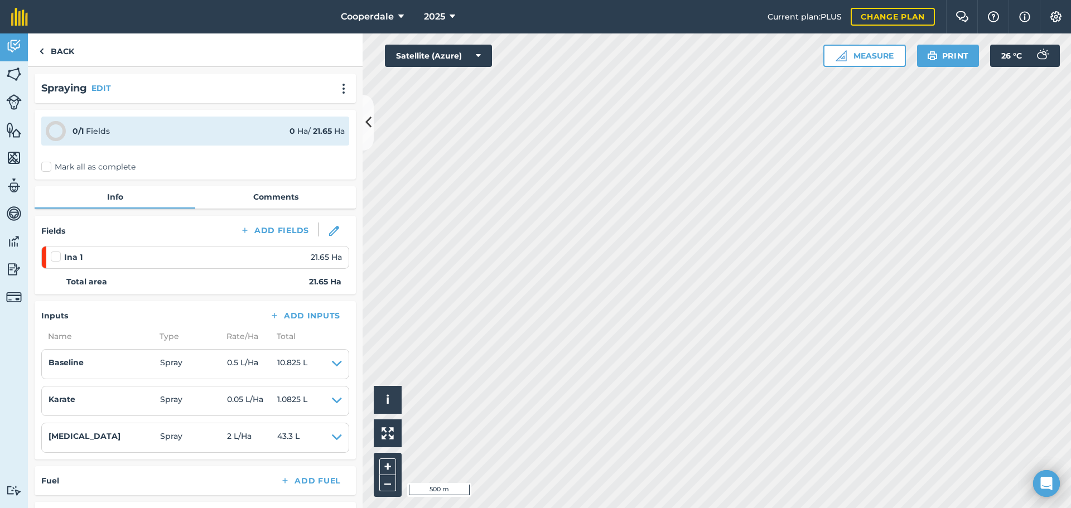
click at [57, 251] on label at bounding box center [57, 251] width 13 height 0
click at [57, 257] on input "checkbox" at bounding box center [54, 254] width 7 height 7
checkbox input "false"
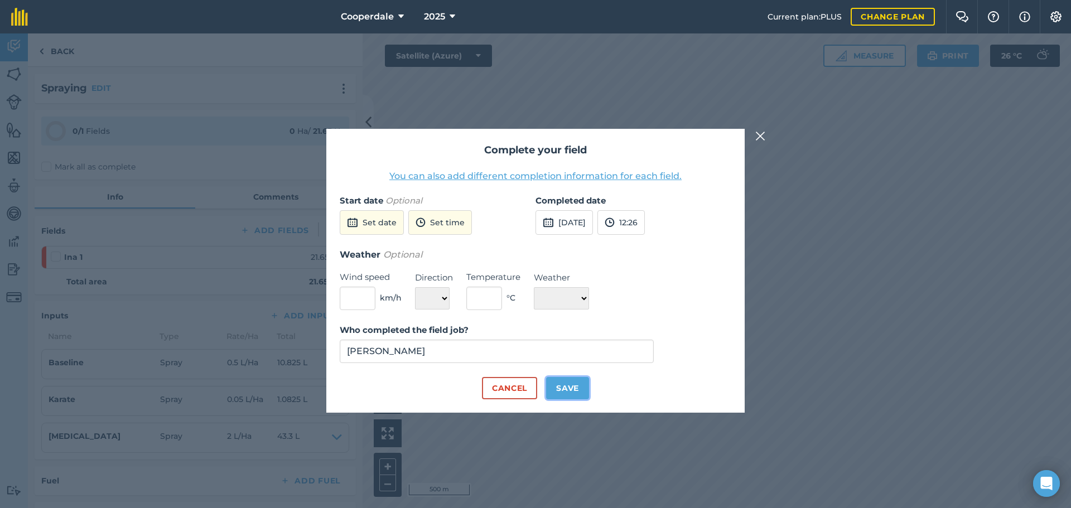
click at [570, 386] on button "Save" at bounding box center [567, 388] width 43 height 22
checkbox input "true"
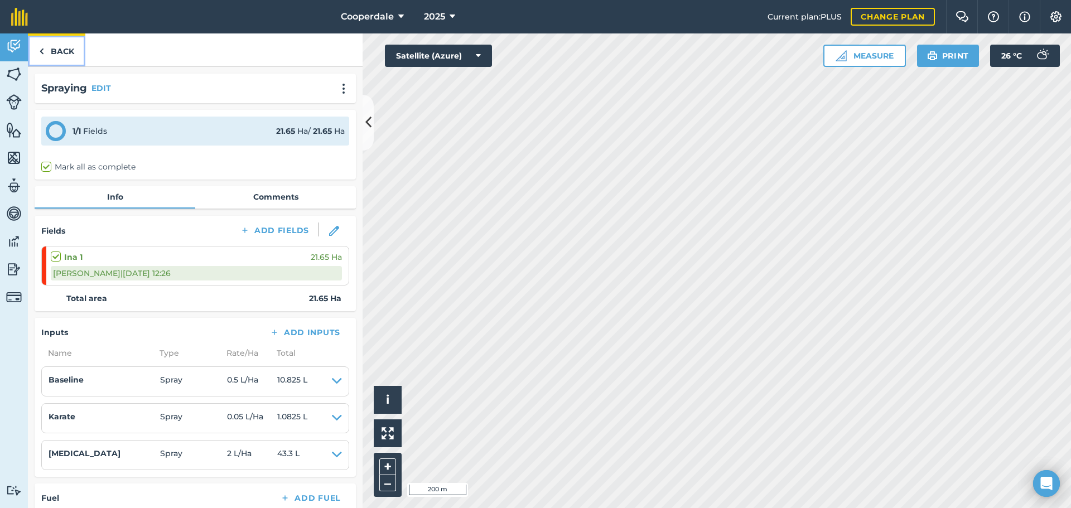
click at [52, 49] on link "Back" at bounding box center [56, 49] width 57 height 33
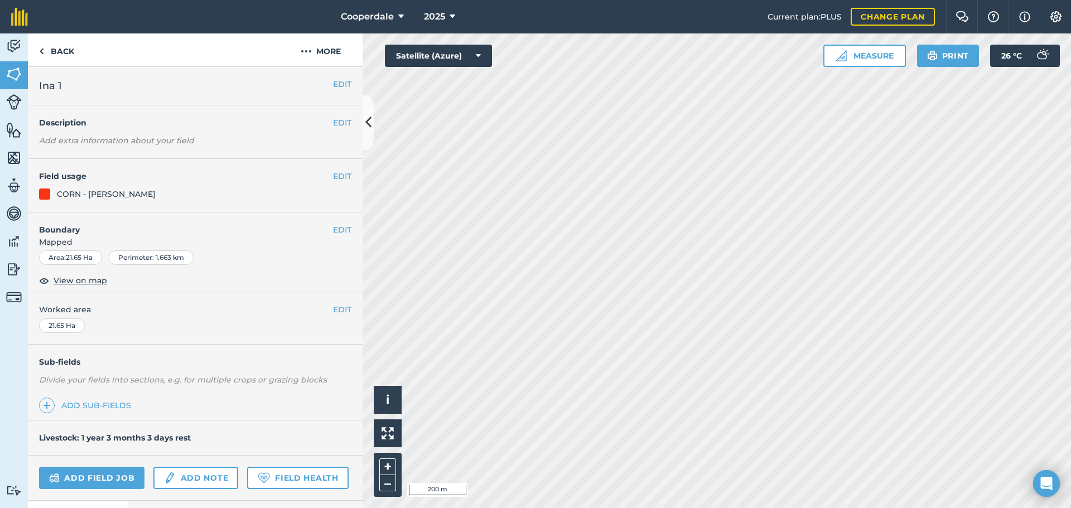
scroll to position [56, 0]
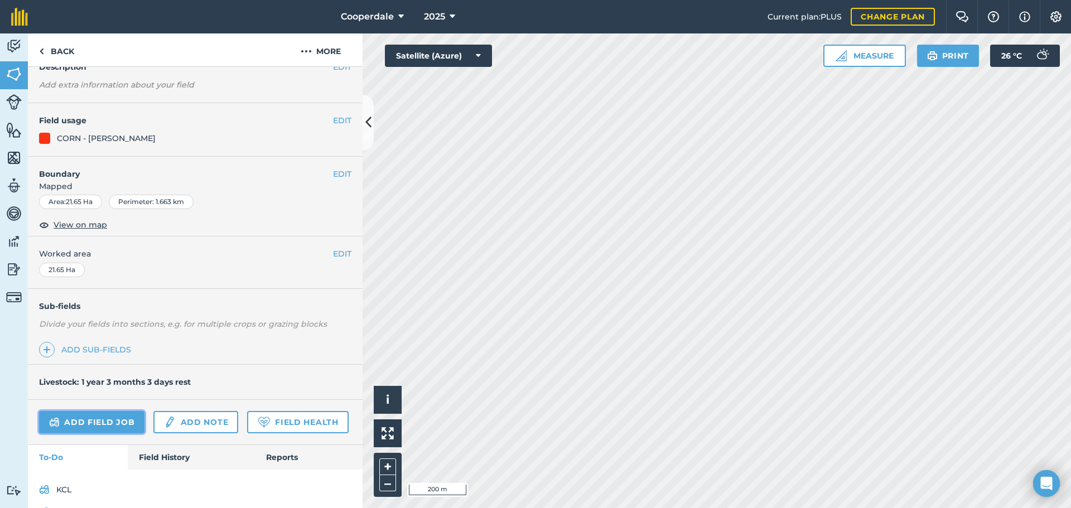
click at [103, 420] on link "Add field job" at bounding box center [91, 422] width 105 height 22
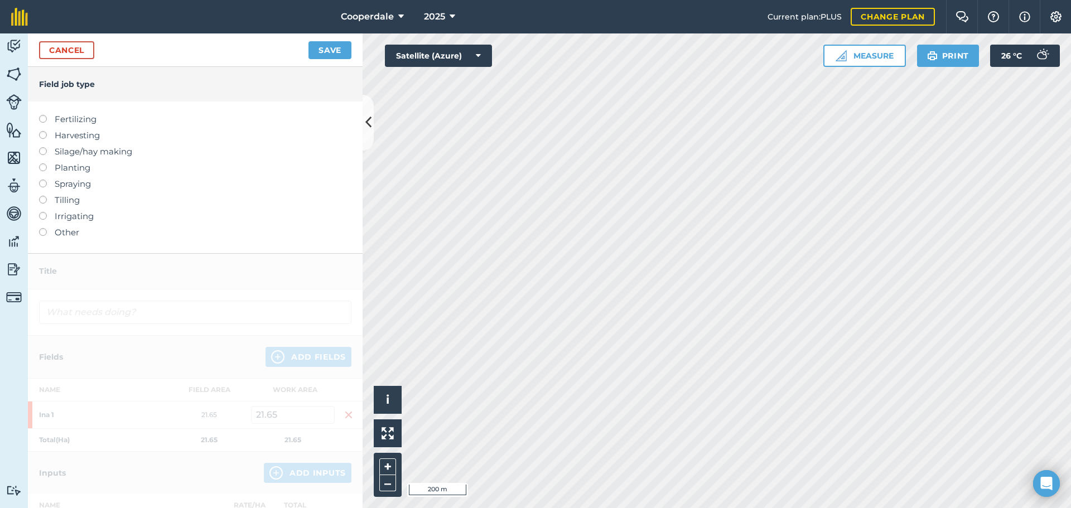
click at [45, 147] on label at bounding box center [47, 147] width 16 height 0
type input "Silage/hay making"
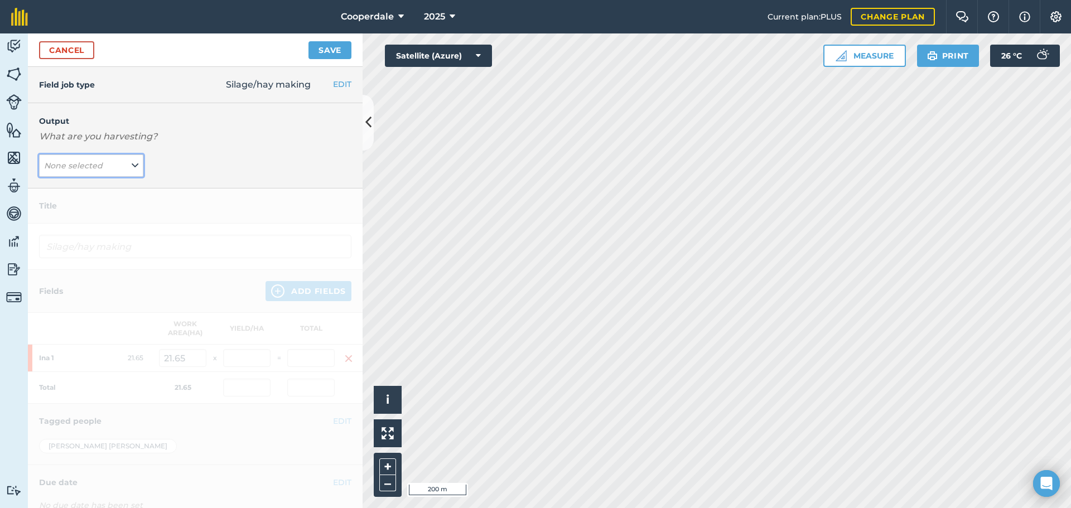
click at [133, 165] on icon at bounding box center [135, 166] width 7 height 12
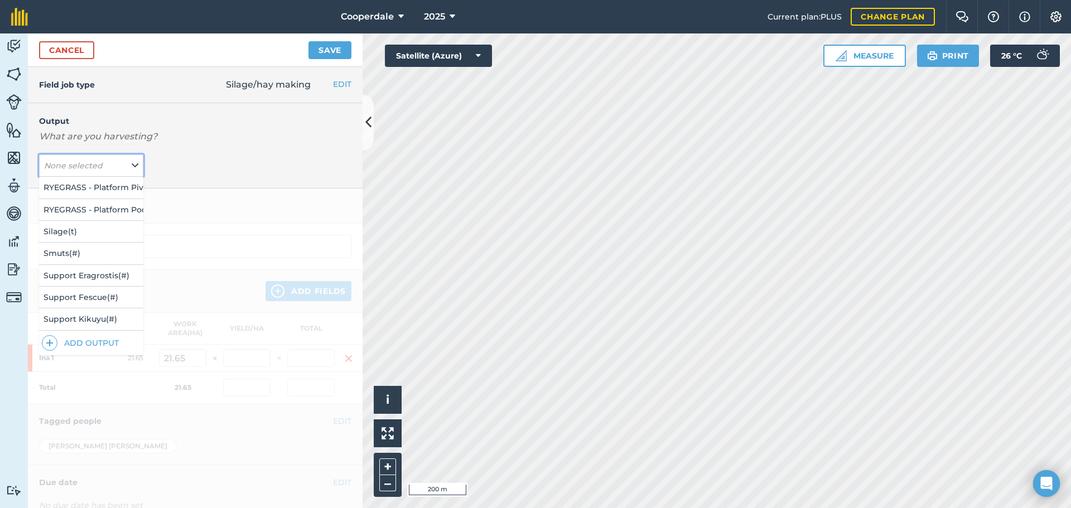
scroll to position [185, 0]
click at [52, 336] on img at bounding box center [50, 342] width 8 height 13
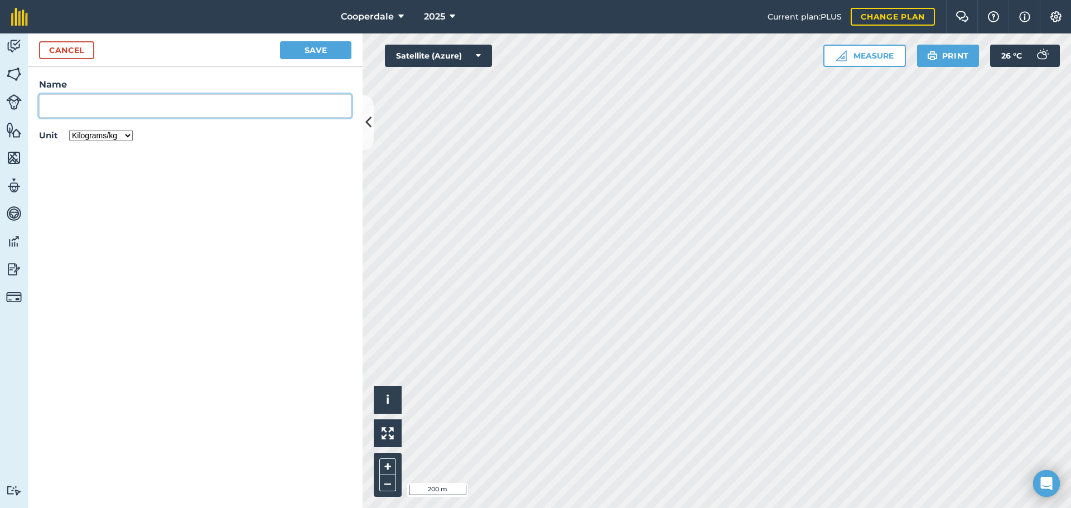
click at [94, 112] on input "Name" at bounding box center [195, 105] width 312 height 23
type input "s"
type input "Support oats & rye grass"
click at [123, 134] on select "Kilograms/kg Metric tonnes/t Litres/L Pounds/lb Imperial tons/t Gallons/gal Bus…" at bounding box center [101, 135] width 64 height 11
select select "COUNT"
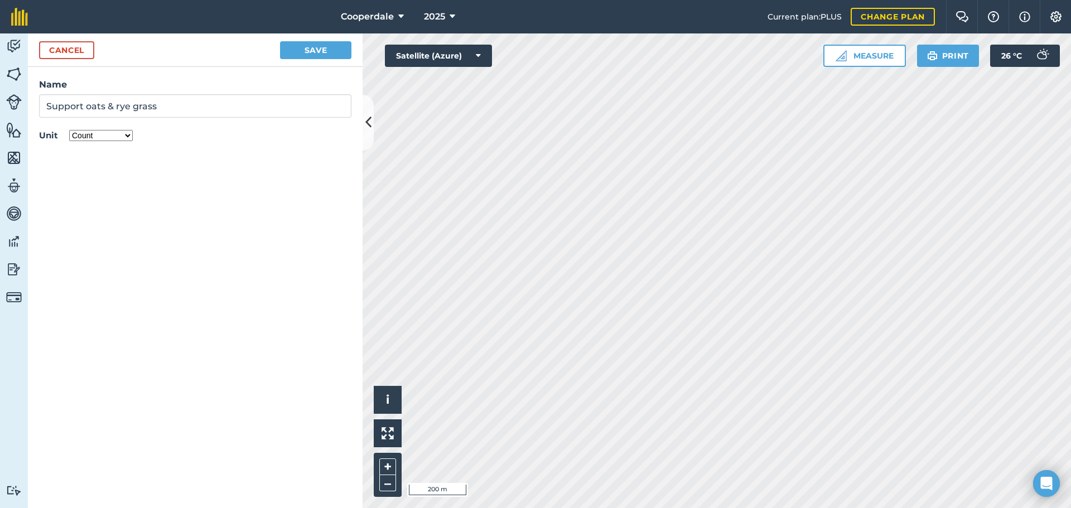
click at [69, 130] on select "Kilograms/kg Metric tonnes/t Litres/L Pounds/lb Imperial tons/t Gallons/gal Bus…" at bounding box center [101, 135] width 64 height 11
click at [312, 49] on button "Save" at bounding box center [315, 50] width 71 height 18
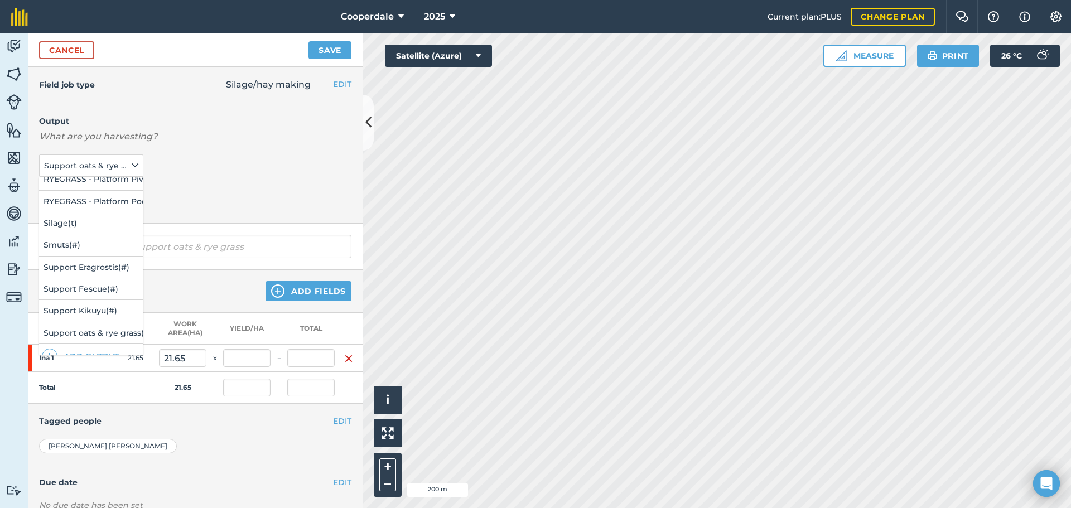
click at [206, 169] on div "Output What are you harvesting? Support oats & rye grass ( # ) 64-54 Grain ( t …" at bounding box center [195, 145] width 335 height 85
click at [182, 202] on h4 "Title" at bounding box center [195, 206] width 312 height 12
click at [75, 168] on span "Support oats & rye grass ( # )" at bounding box center [86, 166] width 85 height 12
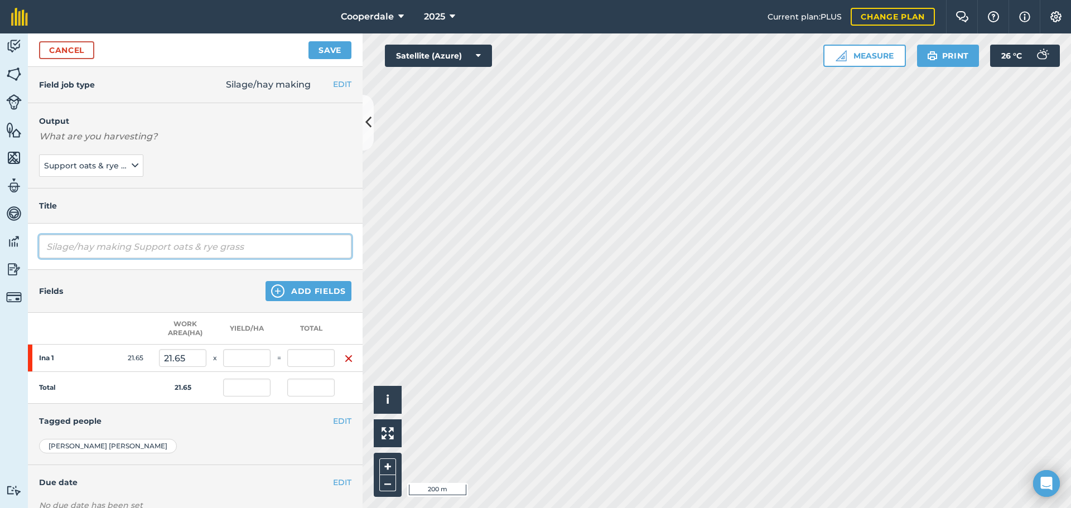
click at [199, 243] on input "Silage/hay making Support oats & rye grass" at bounding box center [195, 246] width 312 height 23
click at [275, 246] on input "Silage/hay making Support oats & rye grass" at bounding box center [195, 246] width 312 height 23
type input "S"
type input "Grass Silage"
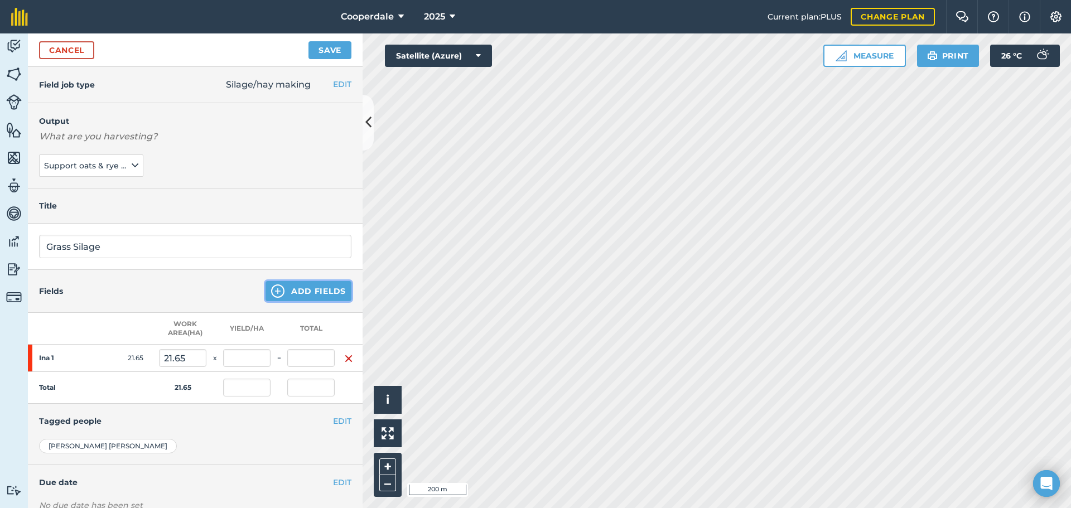
click at [306, 292] on button "Add Fields" at bounding box center [309, 291] width 86 height 20
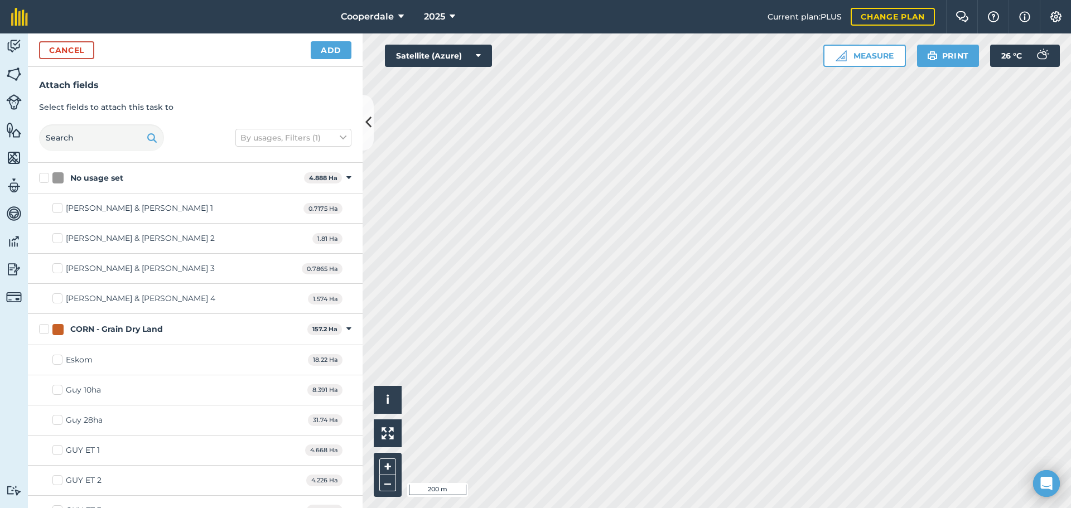
checkbox input "true"
click at [334, 50] on button "Add" at bounding box center [331, 50] width 41 height 18
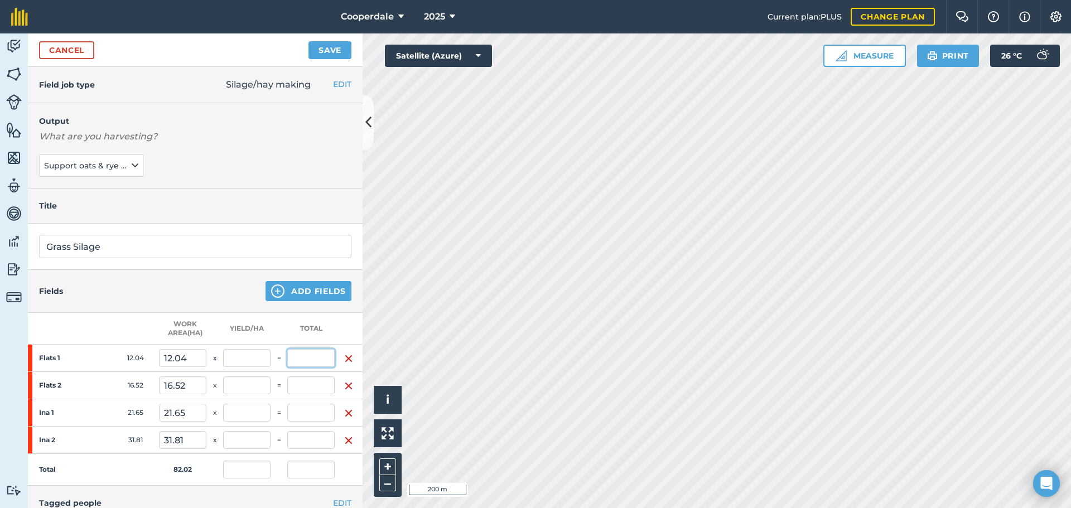
click at [309, 359] on input "text" at bounding box center [310, 358] width 47 height 18
type input "104"
type input "1.268"
type input "104"
type input "8.638"
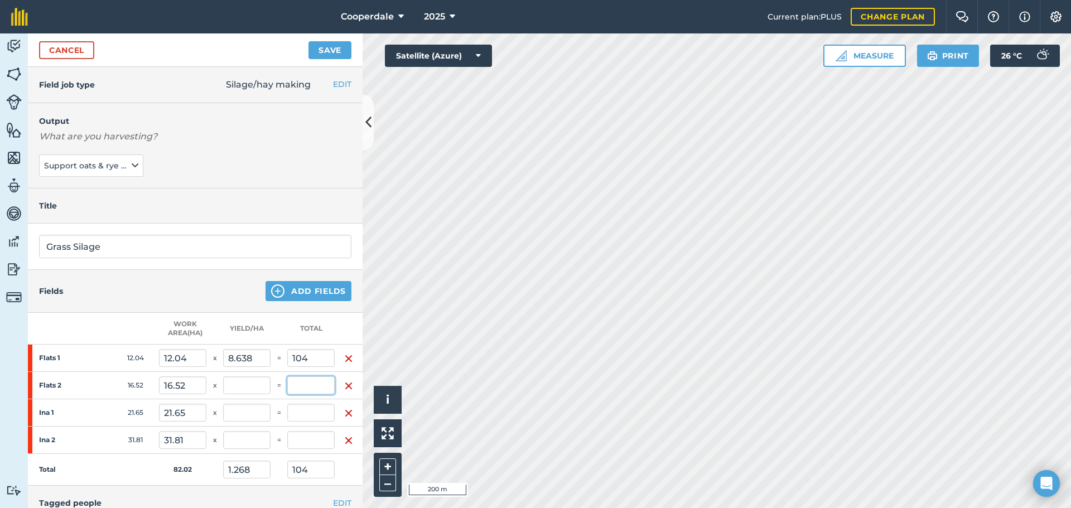
click at [315, 388] on input "text" at bounding box center [310, 386] width 47 height 18
type input "34"
type input "1.683"
type input "138"
type input "2.058"
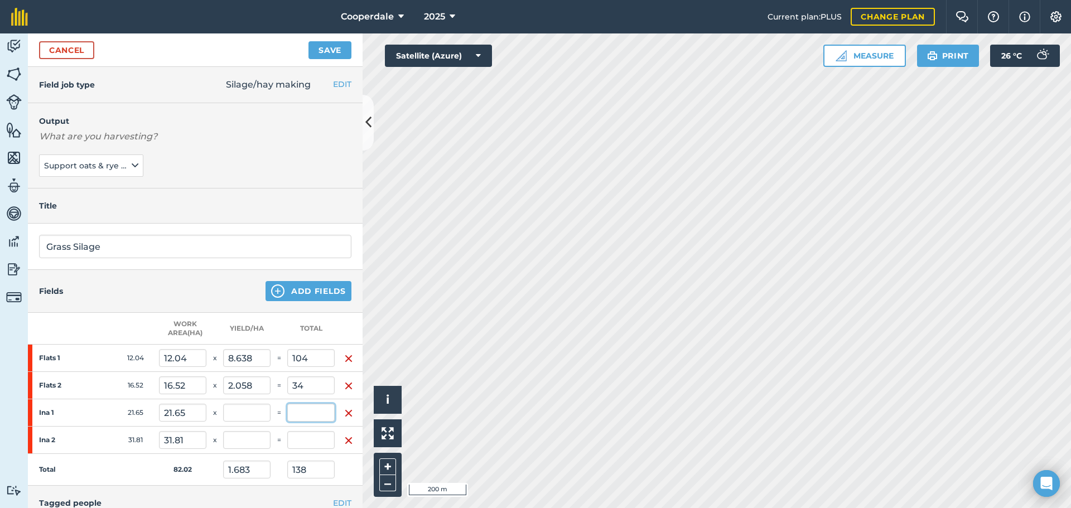
click at [301, 411] on input "text" at bounding box center [310, 413] width 47 height 18
type input "79"
type input "3.649"
type input "2.646"
type input "217"
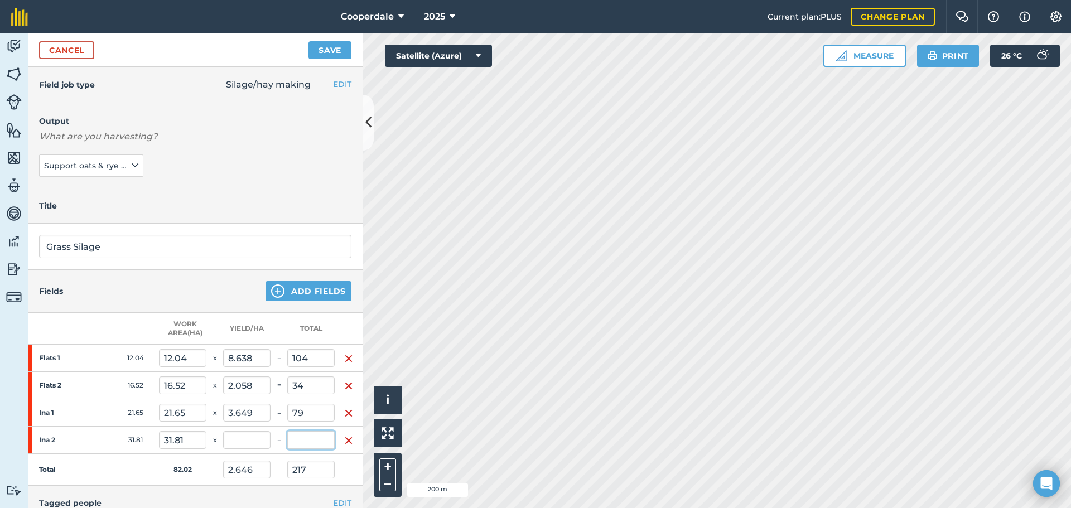
click at [302, 440] on input "text" at bounding box center [310, 440] width 47 height 18
type input "41"
type input "3.146"
type input "258"
type input "1.289"
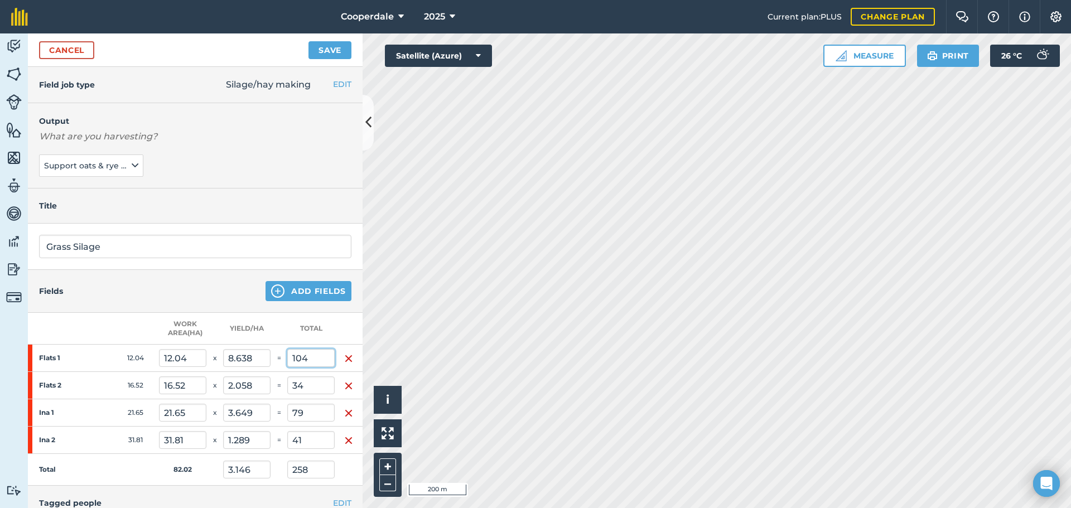
click at [319, 358] on input "104" at bounding box center [310, 358] width 47 height 18
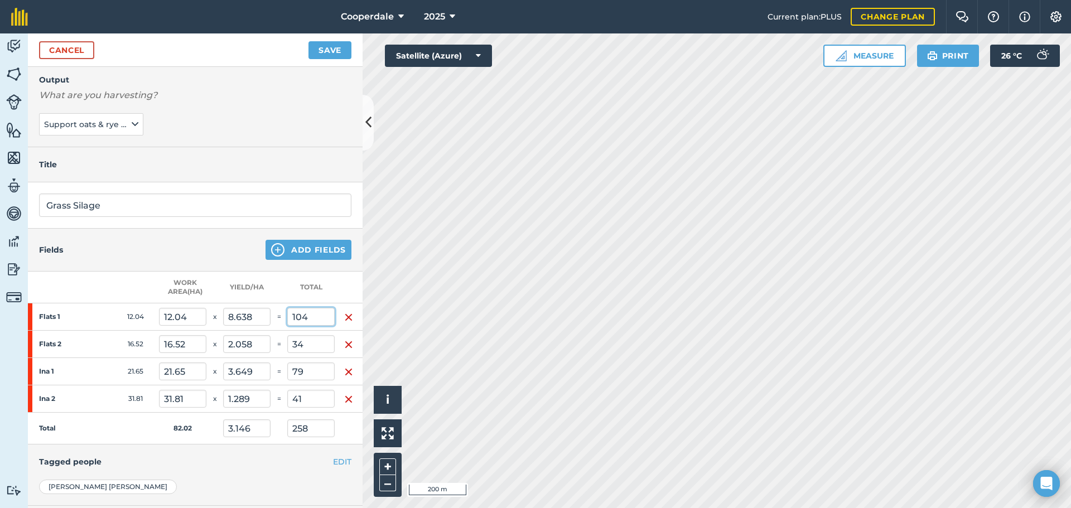
scroll to position [0, 0]
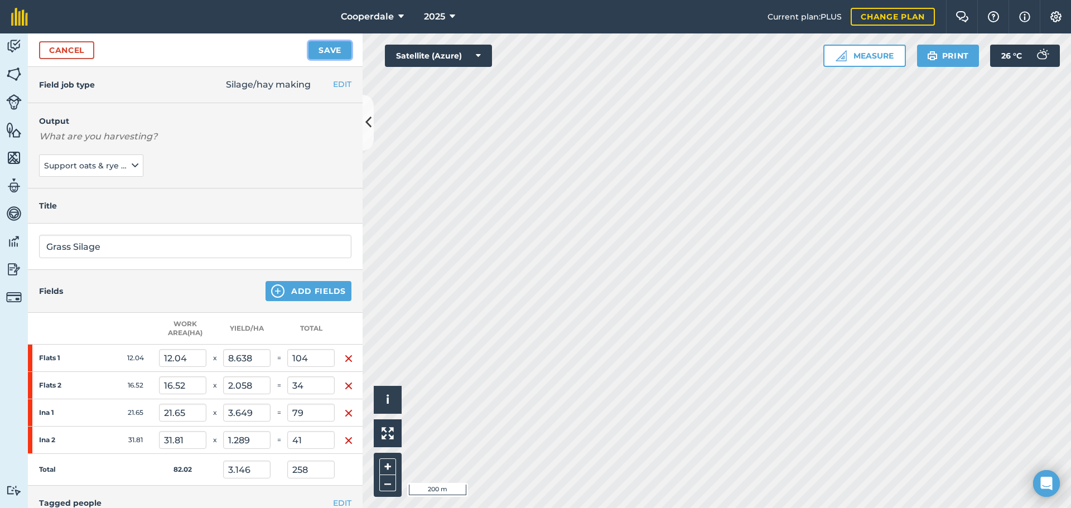
click at [344, 51] on button "Save" at bounding box center [330, 50] width 43 height 18
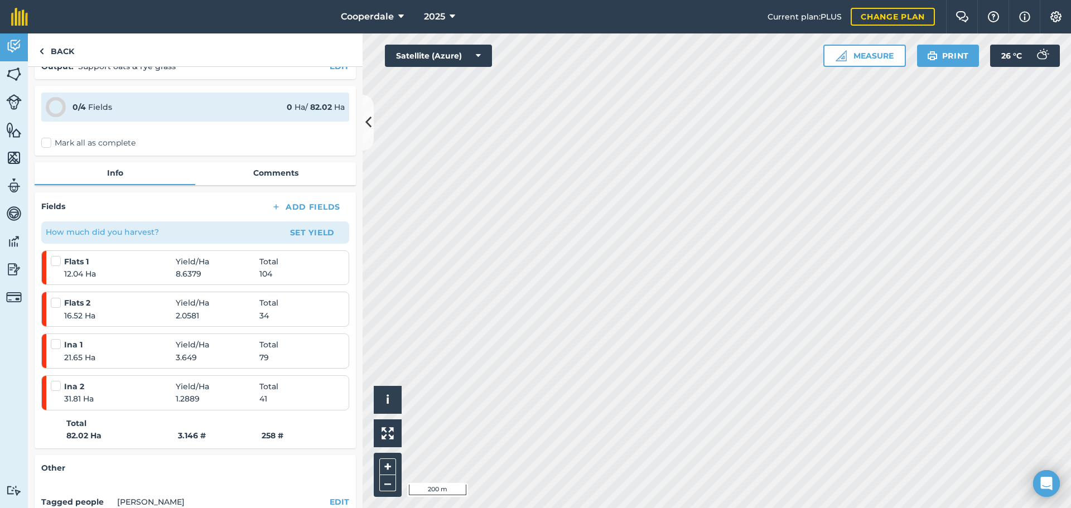
scroll to position [56, 0]
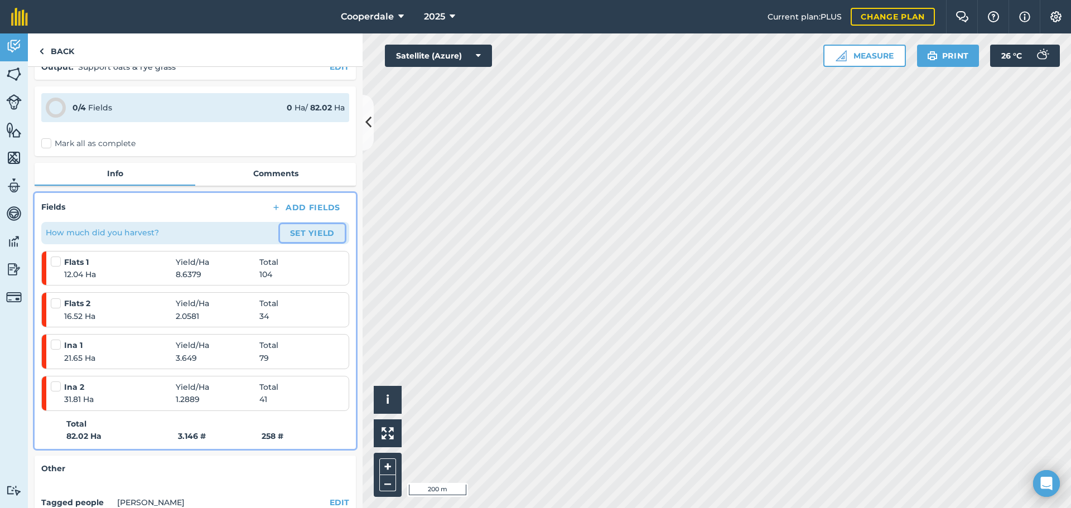
click at [288, 235] on button "Set Yield" at bounding box center [312, 233] width 65 height 18
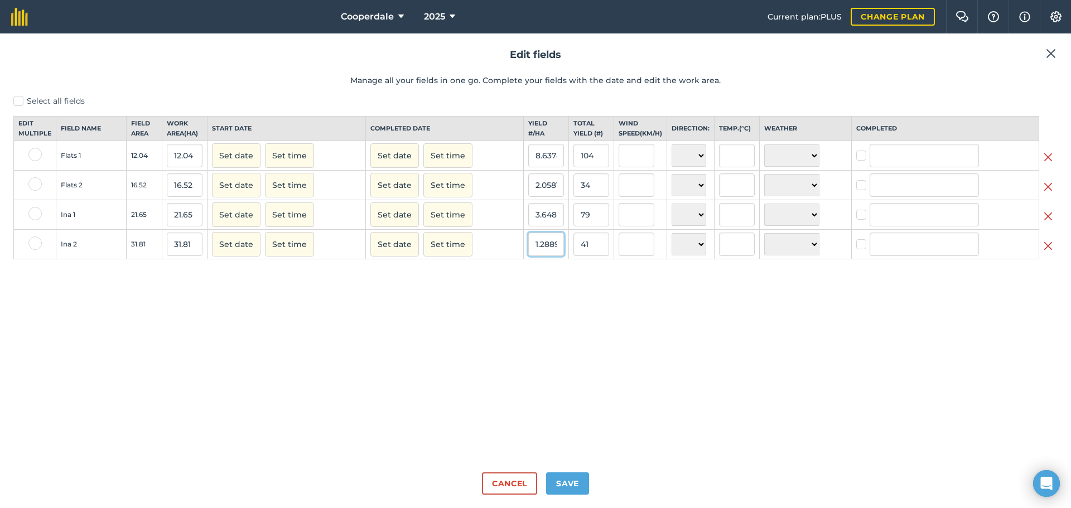
click at [547, 256] on input "1.2889028787612915" at bounding box center [546, 244] width 36 height 23
click at [554, 256] on input "1.2889028787612915" at bounding box center [546, 244] width 36 height 23
click at [550, 252] on input "1.2889028787612915" at bounding box center [546, 244] width 36 height 23
type input "1"
type input "4"
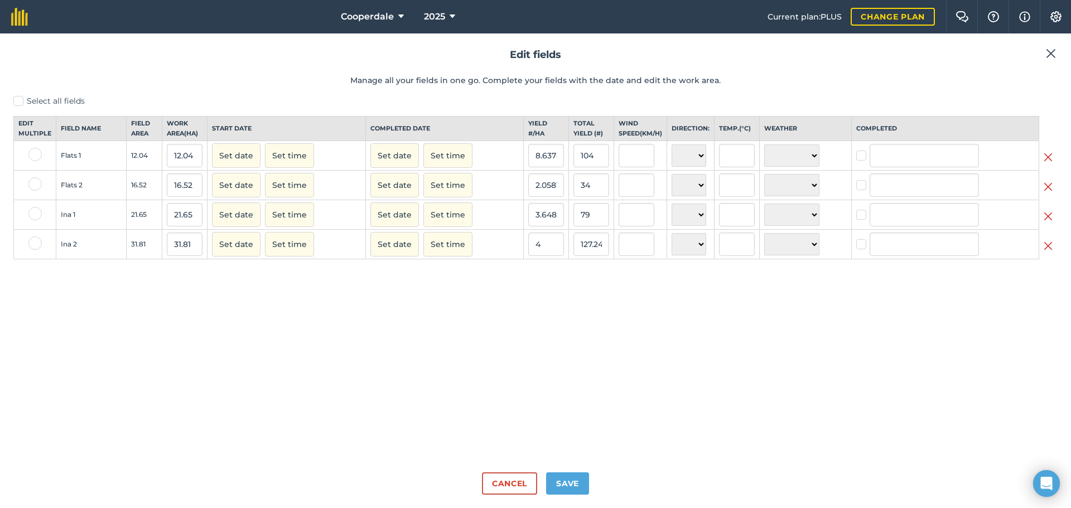
click at [548, 374] on div "Select all fields Edit multiple Field name Field Area Work area ( Ha ) Start da…" at bounding box center [535, 279] width 1045 height 368
click at [596, 256] on input "127.24" at bounding box center [592, 244] width 36 height 23
click at [598, 255] on input "127.24" at bounding box center [592, 244] width 36 height 23
type input "1"
type input "41"
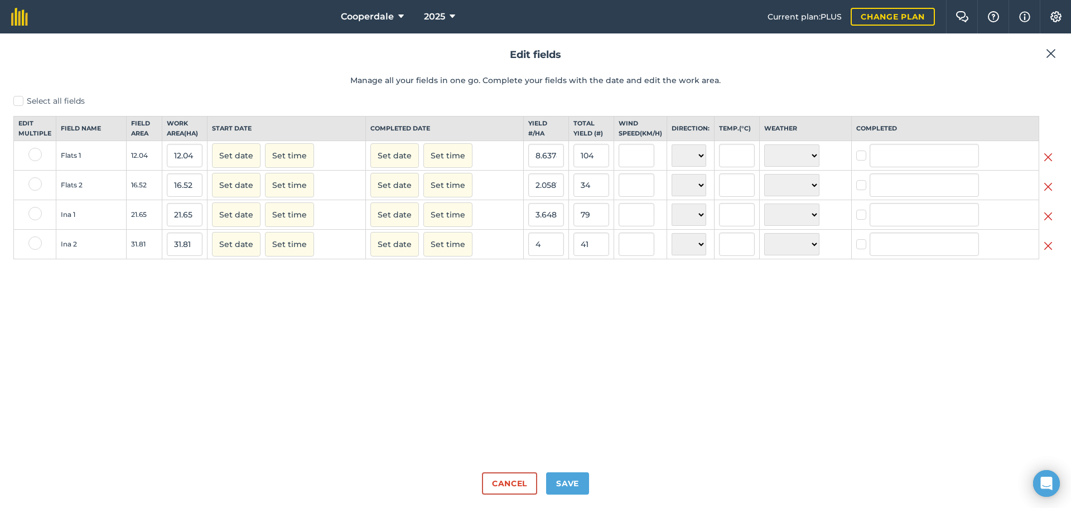
type input "1.2889028607356179"
click at [586, 311] on div "Select all fields Edit multiple Field name Field Area Work area ( Ha ) Start da…" at bounding box center [535, 279] width 1045 height 368
click at [193, 256] on input "31.81" at bounding box center [185, 244] width 36 height 23
type input "3"
type input "4.5"
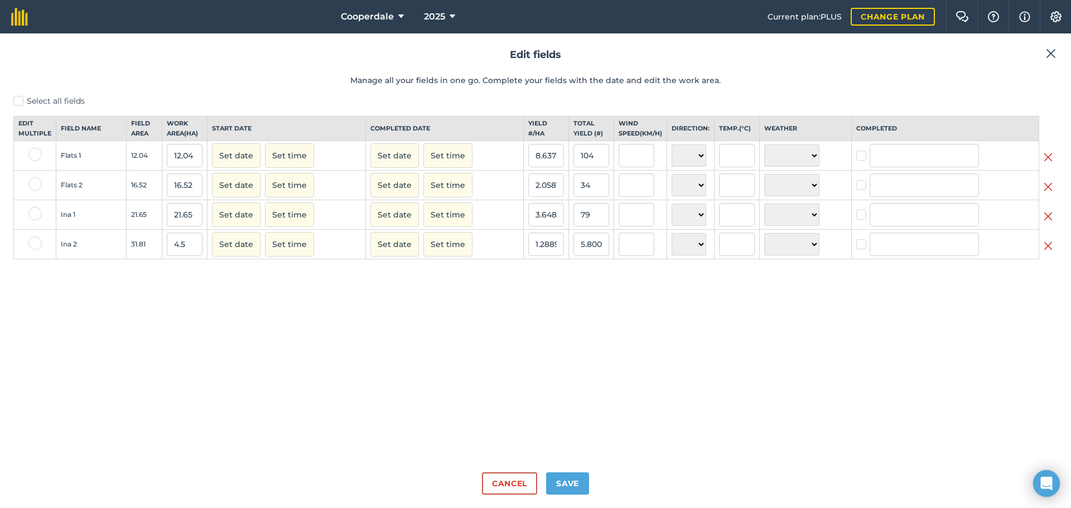
click at [197, 372] on div "Select all fields Edit multiple Field name Field Area Work area ( Ha ) Start da…" at bounding box center [535, 279] width 1045 height 368
click at [598, 256] on input "5.800062873310281" at bounding box center [592, 244] width 36 height 23
click at [602, 254] on input "5.800062873310281" at bounding box center [592, 244] width 36 height 23
click at [597, 256] on input "5.800062873310281" at bounding box center [592, 244] width 36 height 23
click at [583, 254] on input "5.800062873310281" at bounding box center [592, 244] width 36 height 23
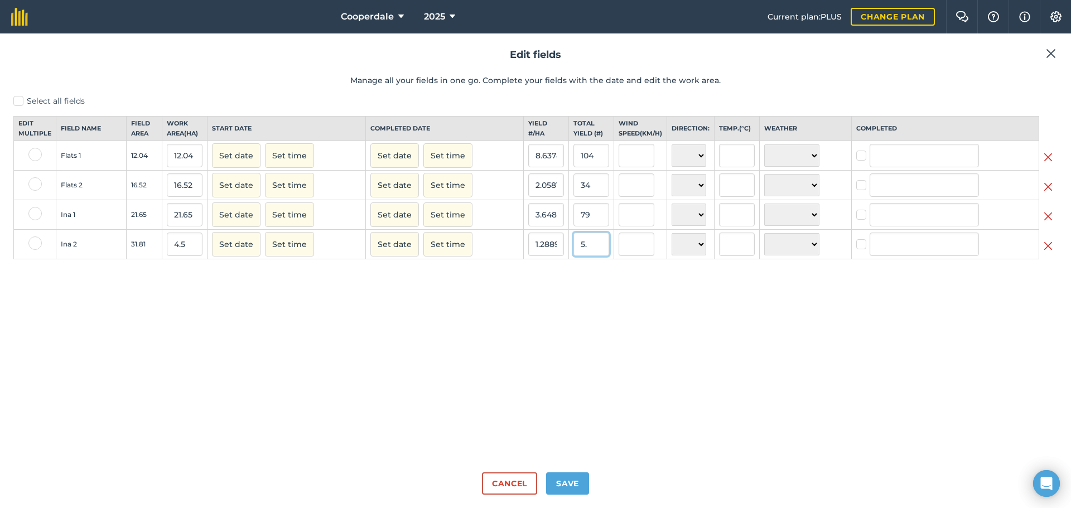
type input "5"
type input "41"
type input "9.11111111111111"
click at [564, 331] on div "Select all fields Edit multiple Field name Field Area Work area ( Ha ) Start da…" at bounding box center [535, 279] width 1045 height 368
click at [576, 477] on button "Save" at bounding box center [567, 484] width 43 height 22
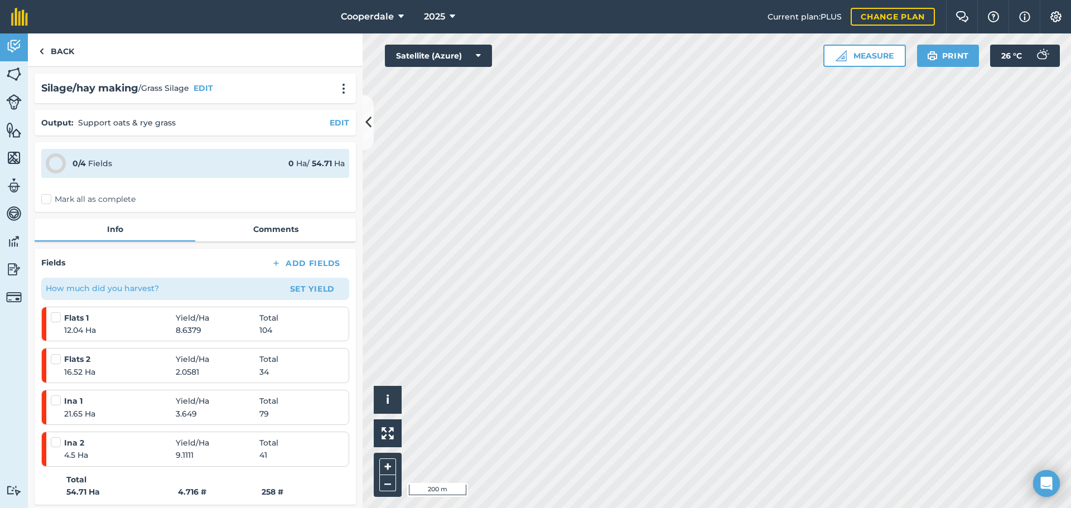
click at [45, 199] on label "Mark all as complete" at bounding box center [88, 200] width 94 height 12
click at [45, 199] on input "Mark all as complete" at bounding box center [44, 197] width 7 height 7
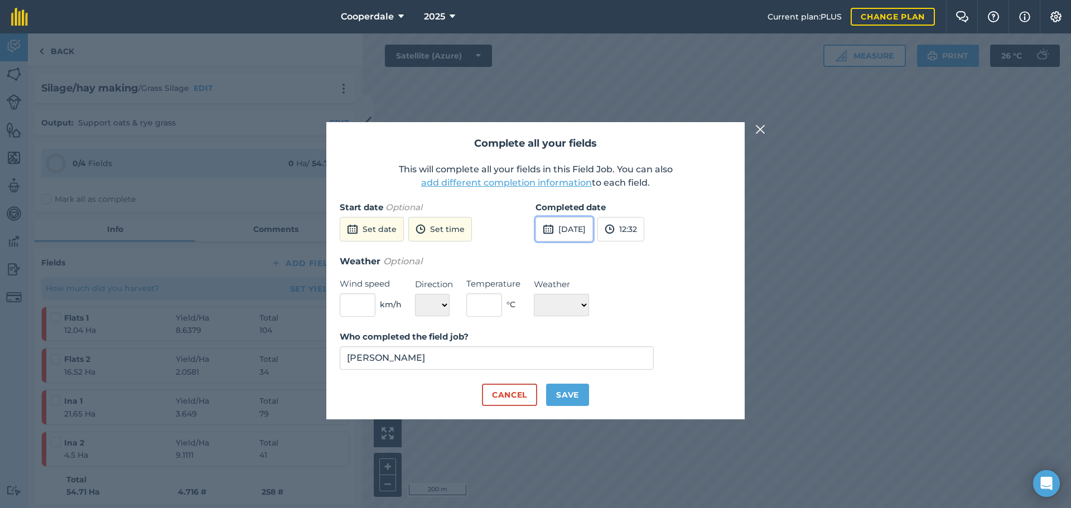
click at [592, 232] on button "[DATE]" at bounding box center [564, 229] width 57 height 25
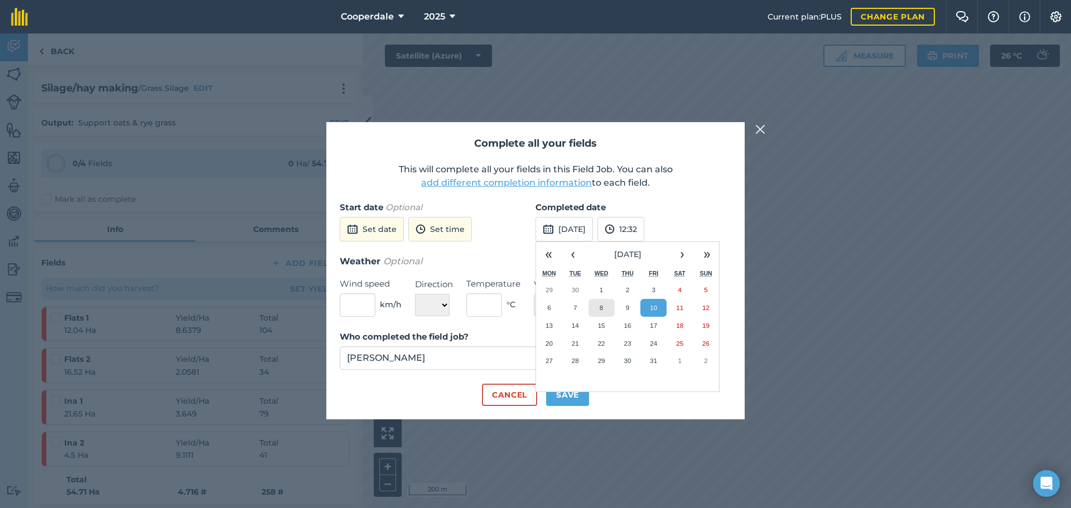
click at [602, 306] on abbr "8" at bounding box center [601, 307] width 3 height 7
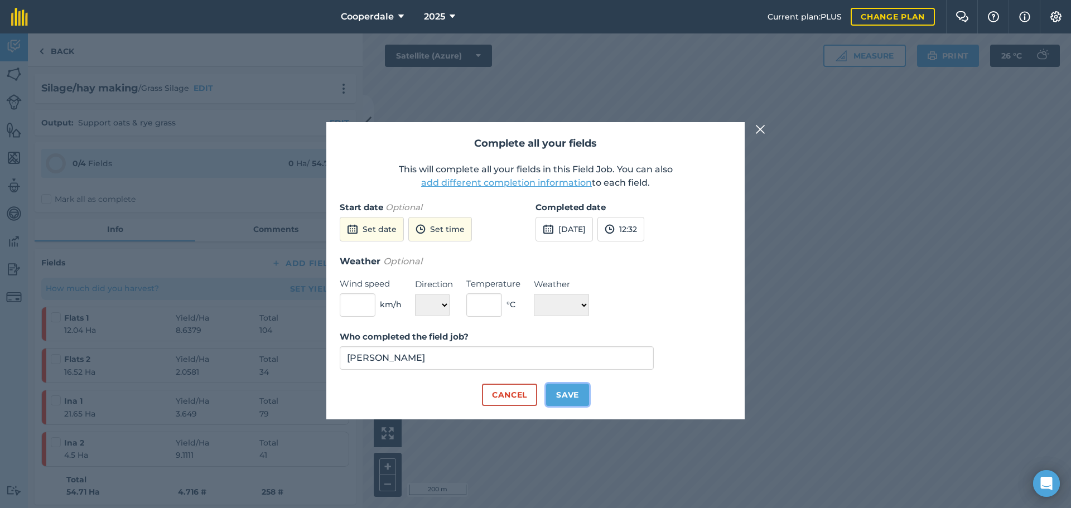
click at [569, 396] on button "Save" at bounding box center [567, 395] width 43 height 22
checkbox input "true"
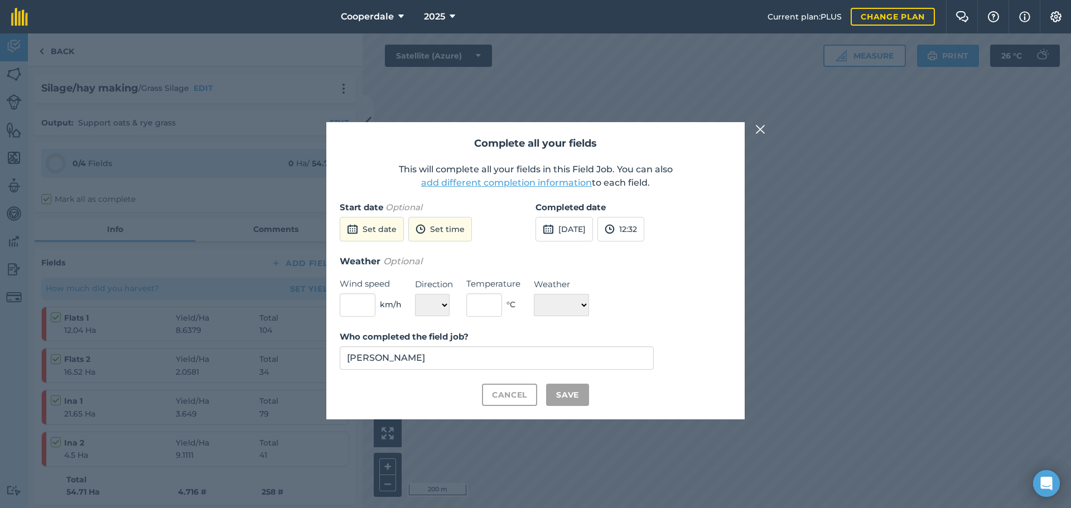
checkbox input "true"
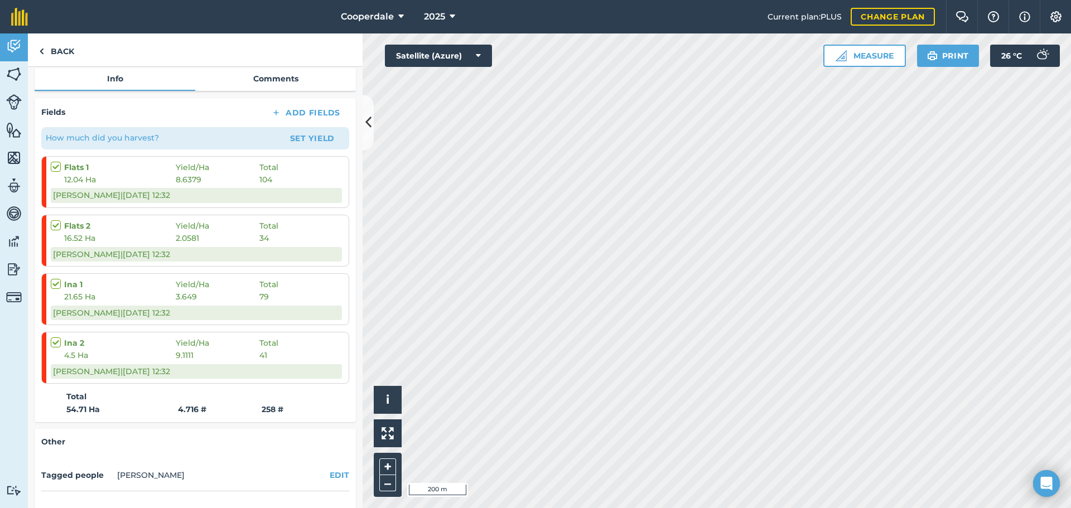
scroll to position [167, 0]
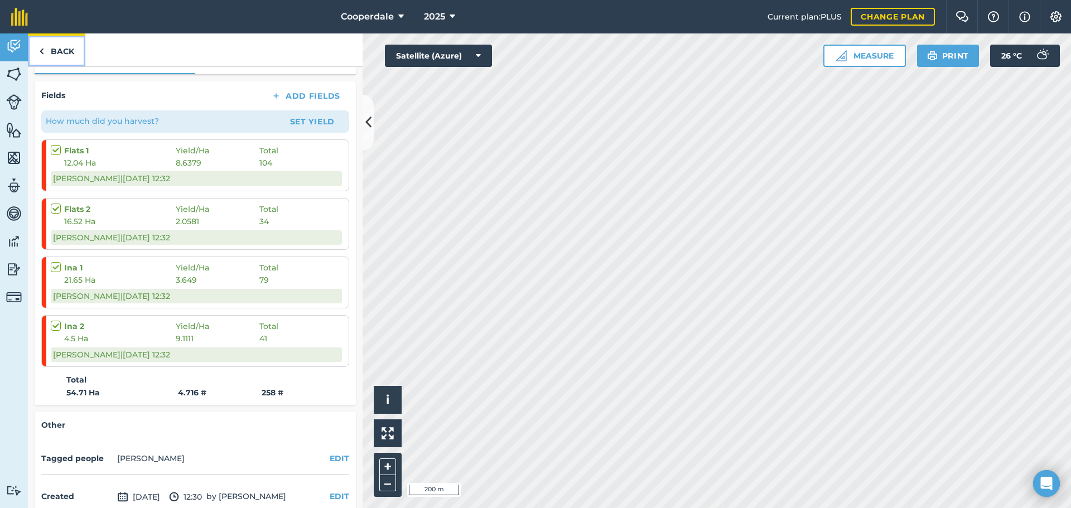
click at [49, 51] on link "Back" at bounding box center [56, 49] width 57 height 33
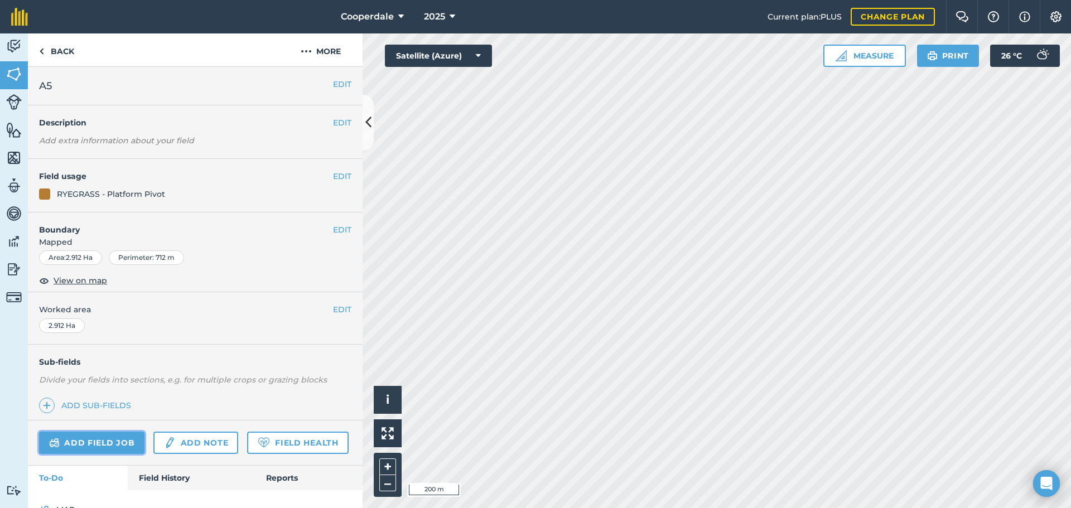
click at [92, 443] on link "Add field job" at bounding box center [91, 443] width 105 height 22
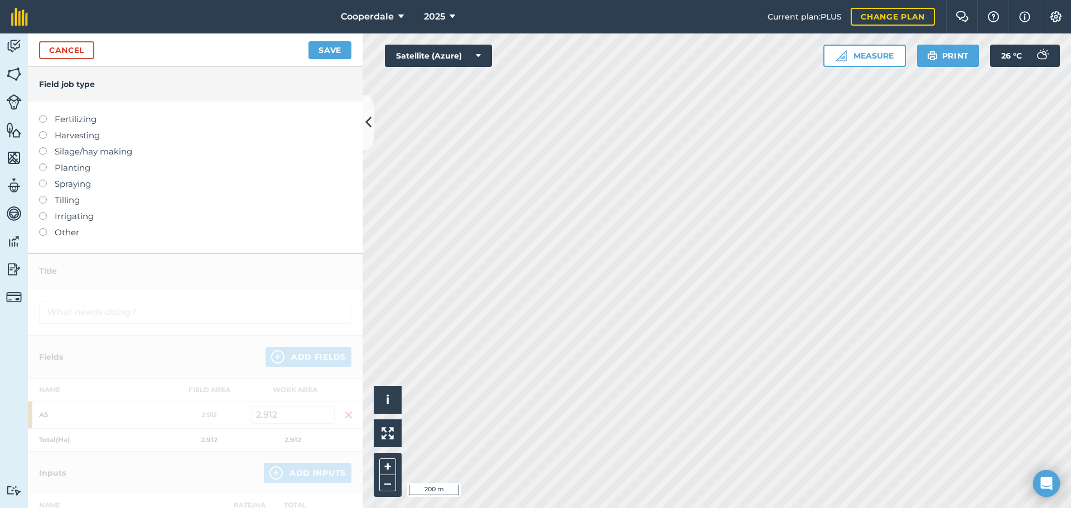
click at [41, 147] on label at bounding box center [47, 147] width 16 height 0
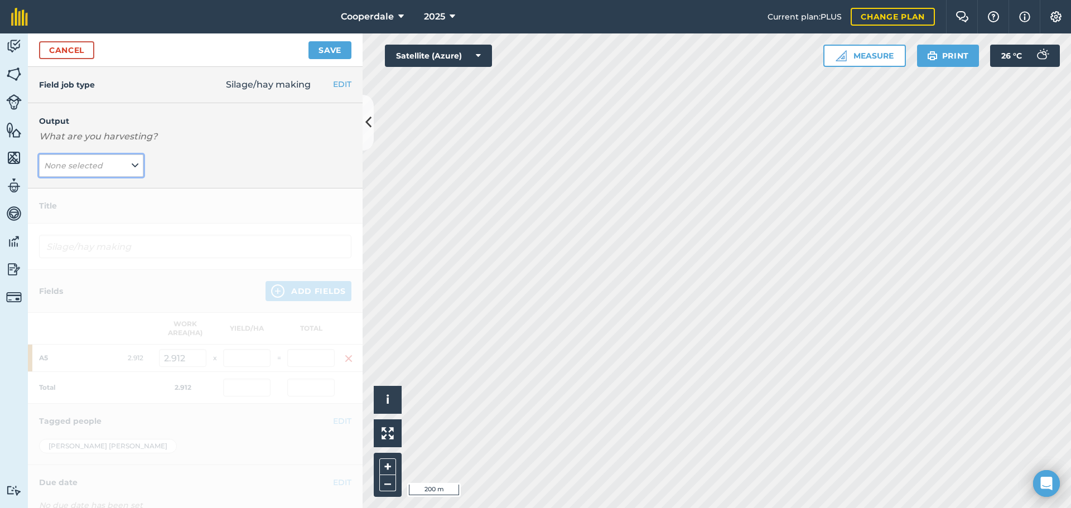
click at [127, 165] on button "None selected" at bounding box center [91, 166] width 104 height 22
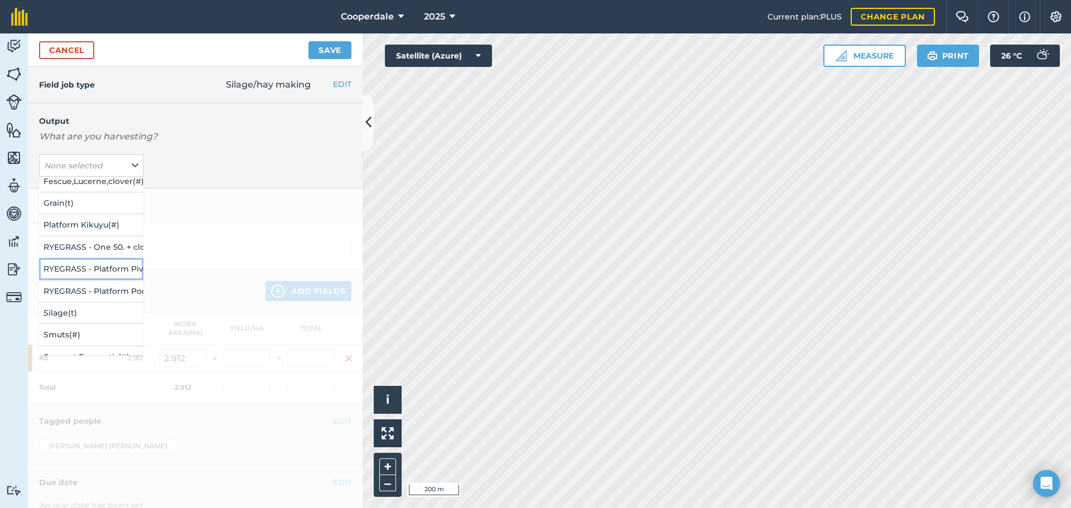
click at [66, 267] on button "RYEGRASS - Platform Pivot ( # )" at bounding box center [91, 268] width 104 height 21
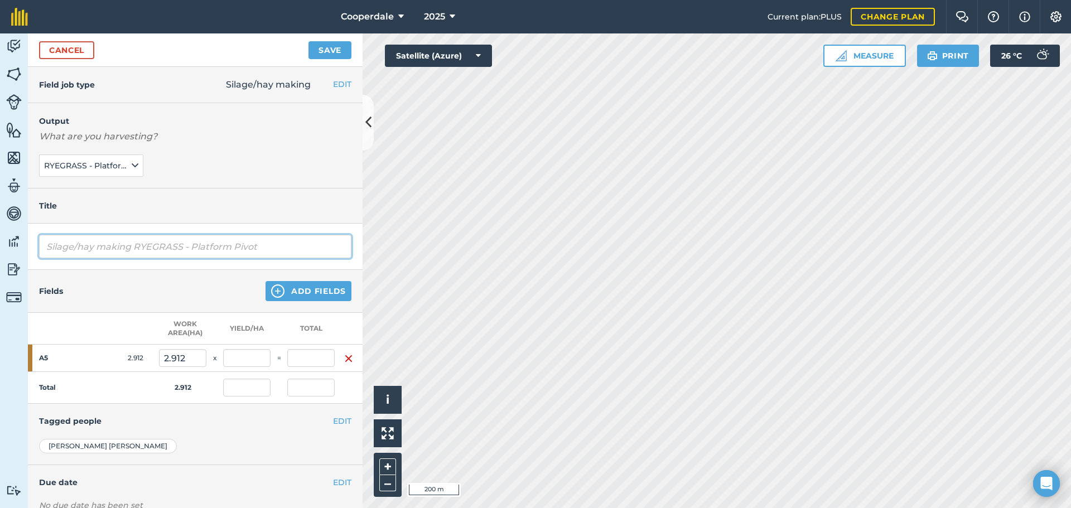
click at [277, 247] on input "Silage/hay making RYEGRASS - Platform Pivot" at bounding box center [195, 246] width 312 height 23
type input "S"
type input "Grass Silage"
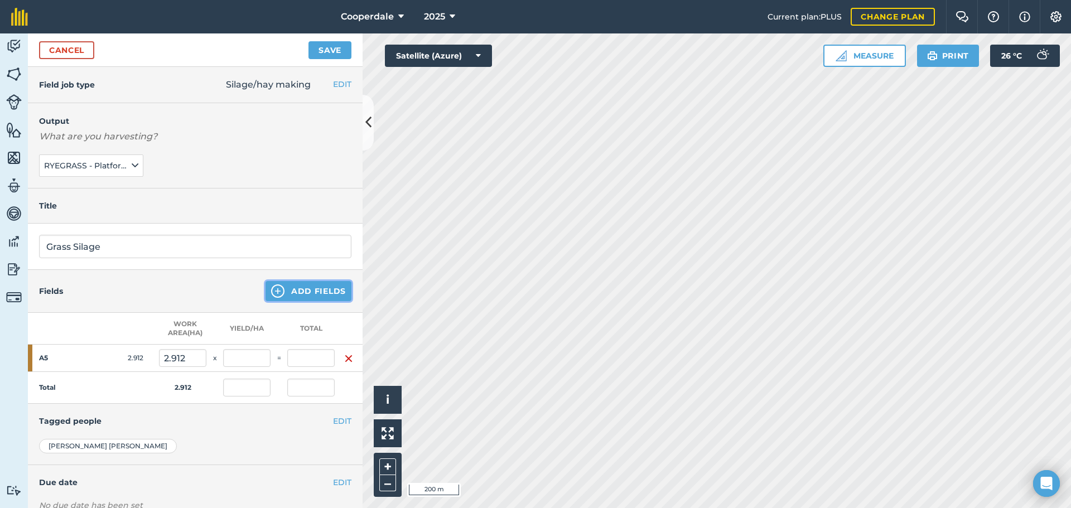
click at [312, 290] on button "Add Fields" at bounding box center [309, 291] width 86 height 20
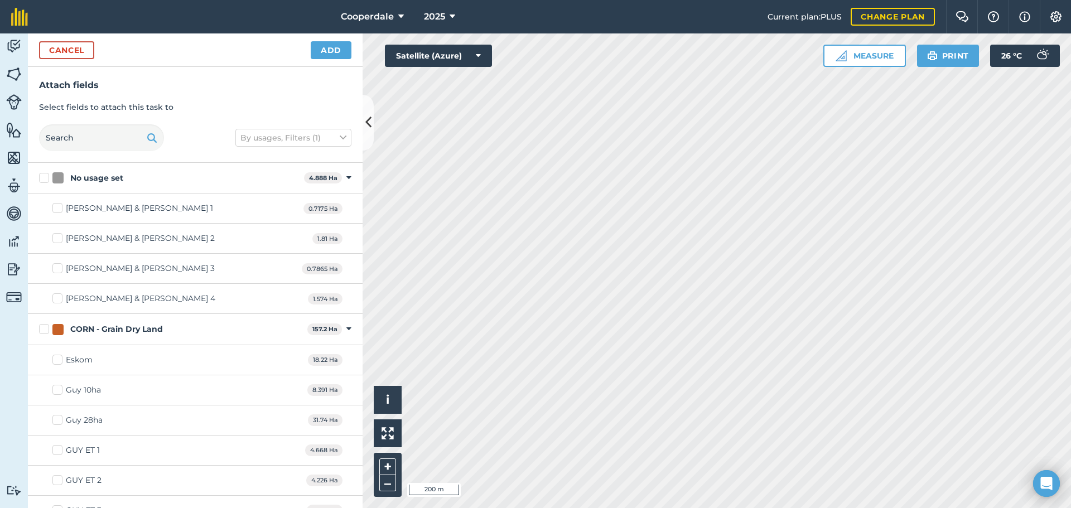
checkbox input "true"
click at [333, 45] on button "Add" at bounding box center [331, 50] width 41 height 18
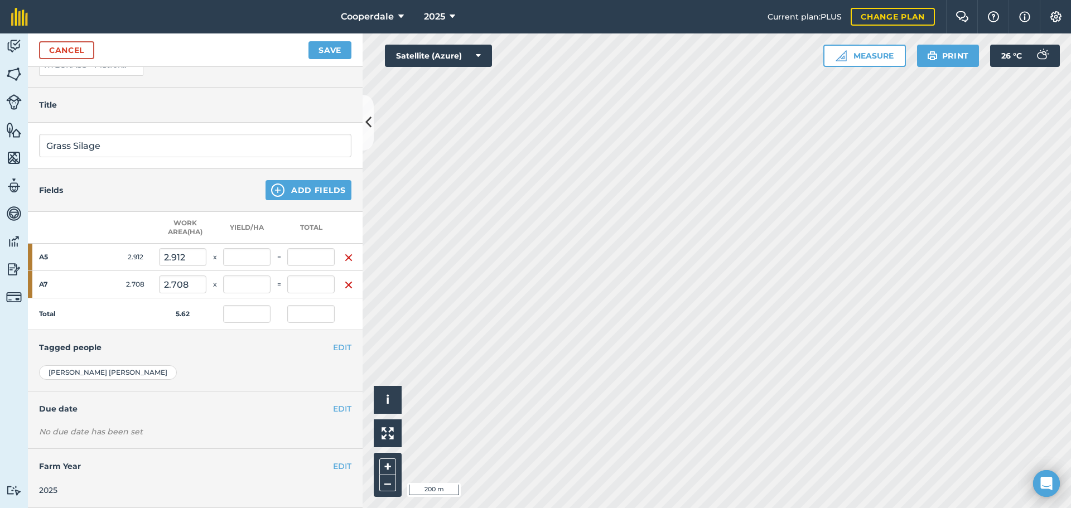
scroll to position [0, 0]
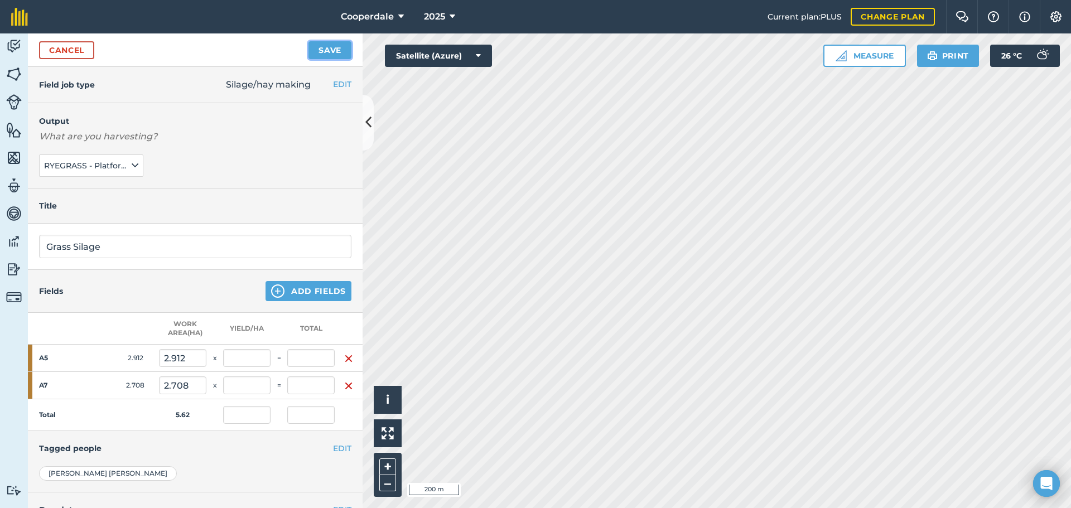
click at [343, 55] on button "Save" at bounding box center [330, 50] width 43 height 18
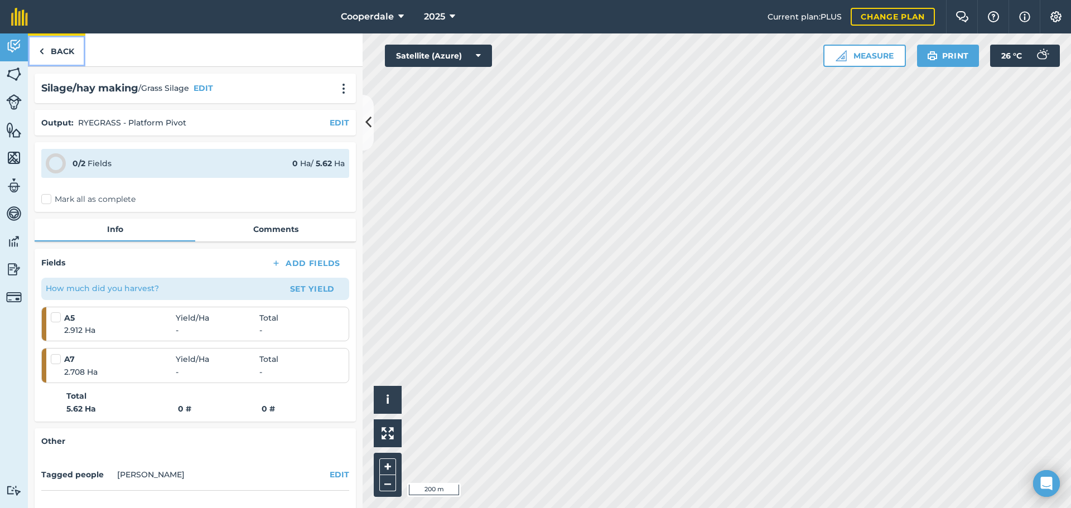
click at [62, 47] on link "Back" at bounding box center [56, 49] width 57 height 33
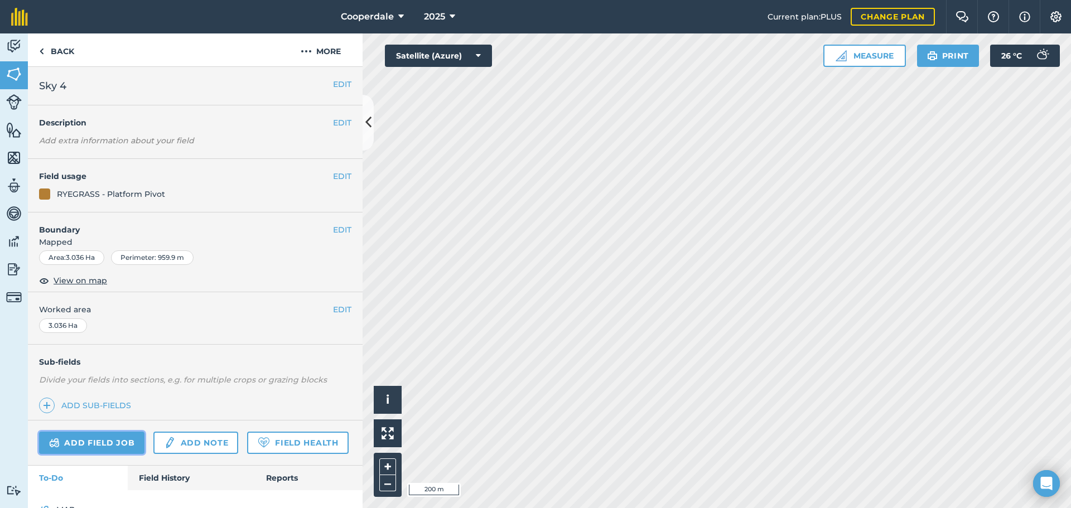
click at [128, 448] on link "Add field job" at bounding box center [91, 443] width 105 height 22
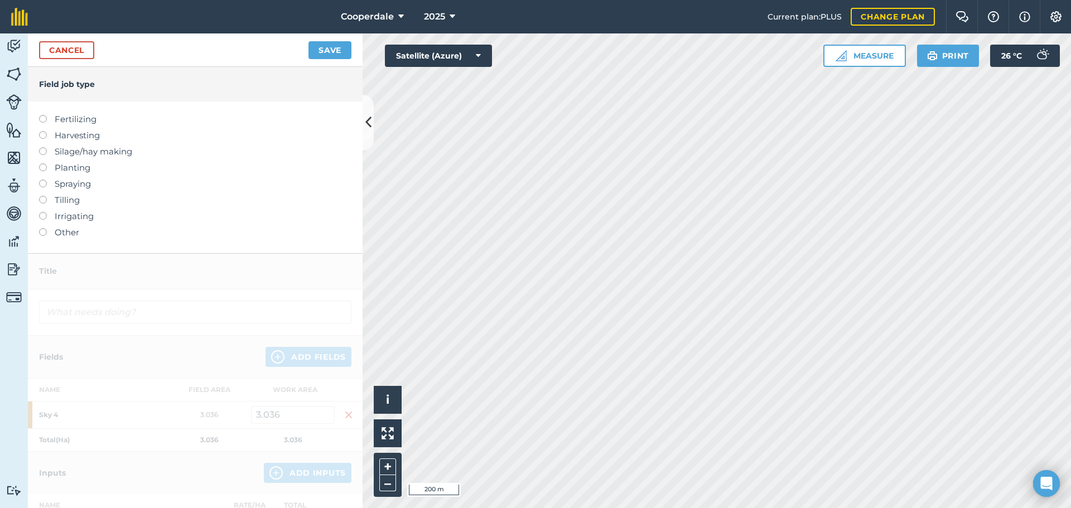
click at [41, 147] on label at bounding box center [47, 147] width 16 height 0
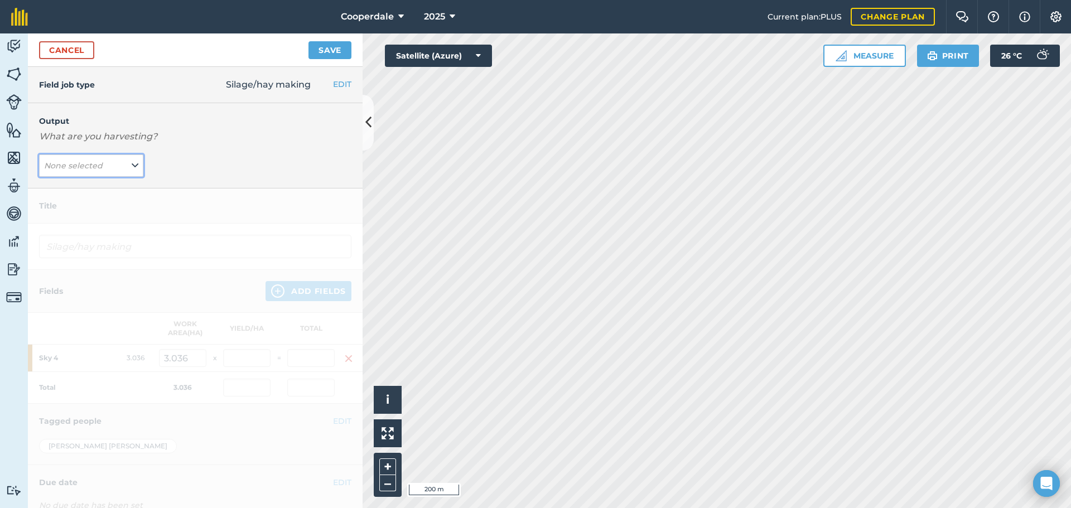
click at [124, 164] on button "None selected" at bounding box center [91, 166] width 104 height 22
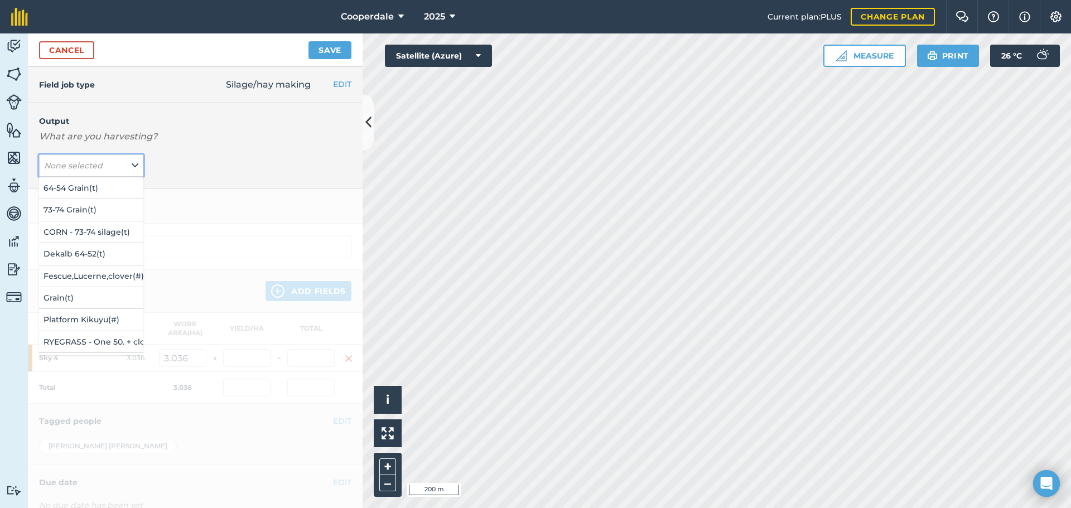
scroll to position [112, 0]
click at [75, 270] on button "RYEGRASS - Platform Pods ( # )" at bounding box center [91, 274] width 104 height 21
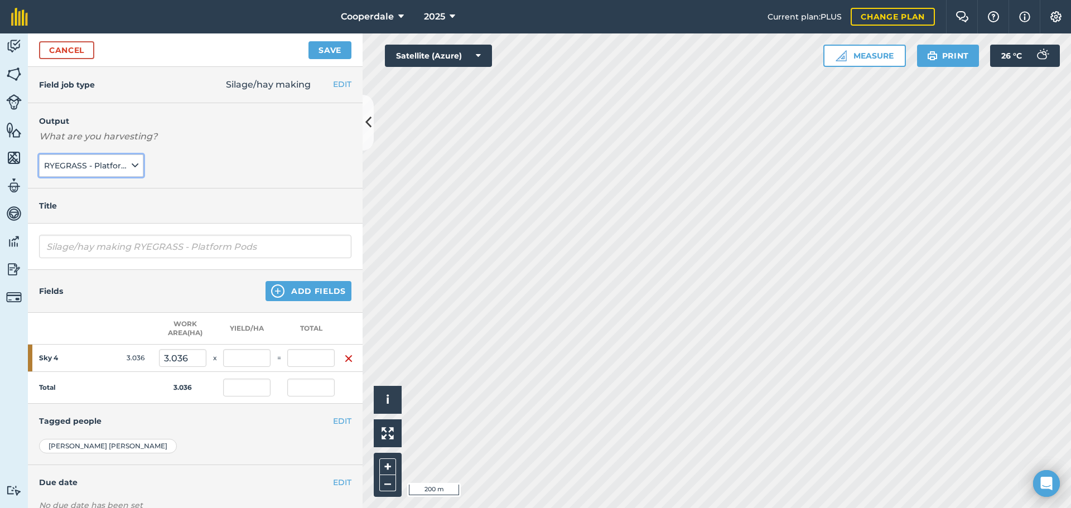
click at [126, 164] on span "RYEGRASS - Platform Pods ( # )" at bounding box center [86, 166] width 85 height 12
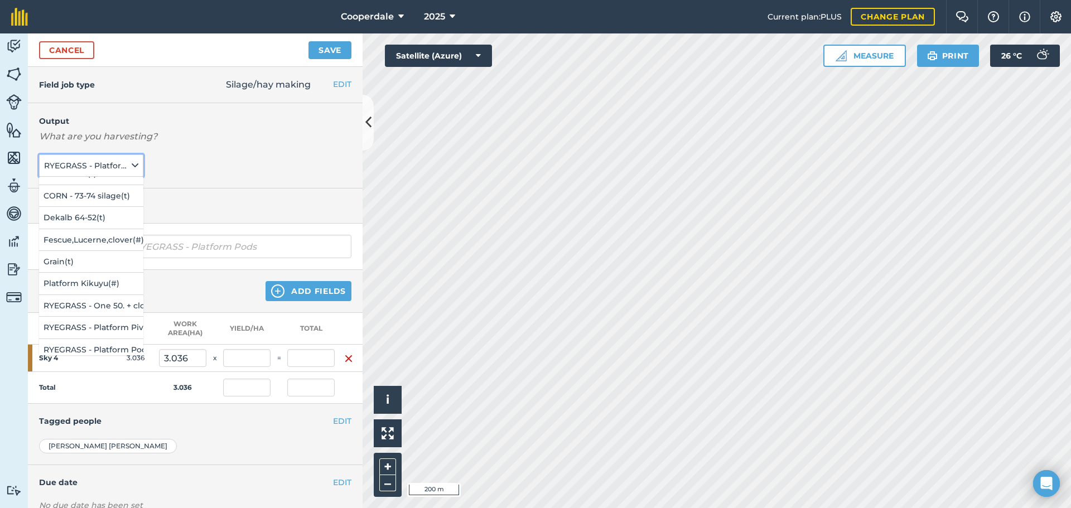
scroll to position [56, 0]
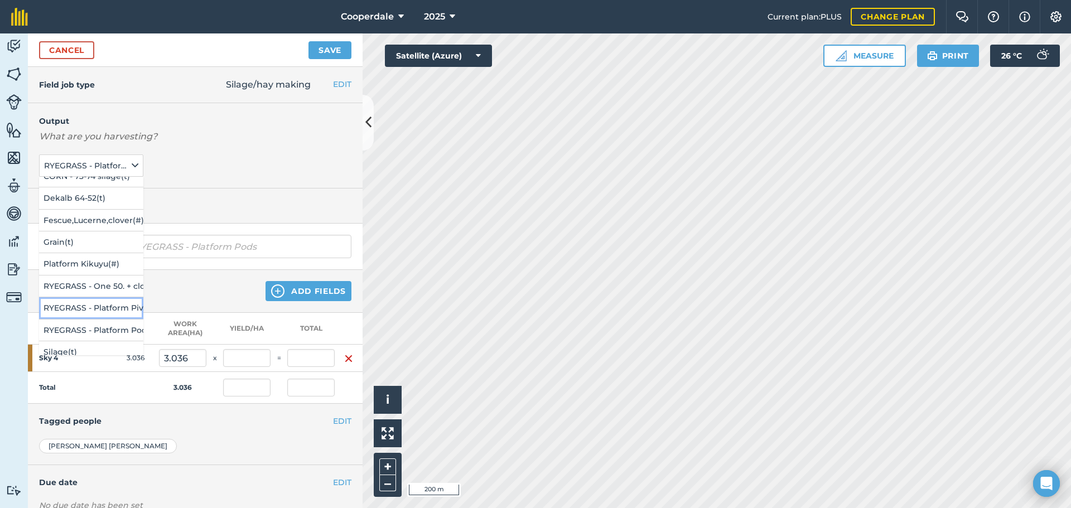
click at [90, 304] on button "RYEGRASS - Platform Pivot ( # )" at bounding box center [91, 307] width 104 height 21
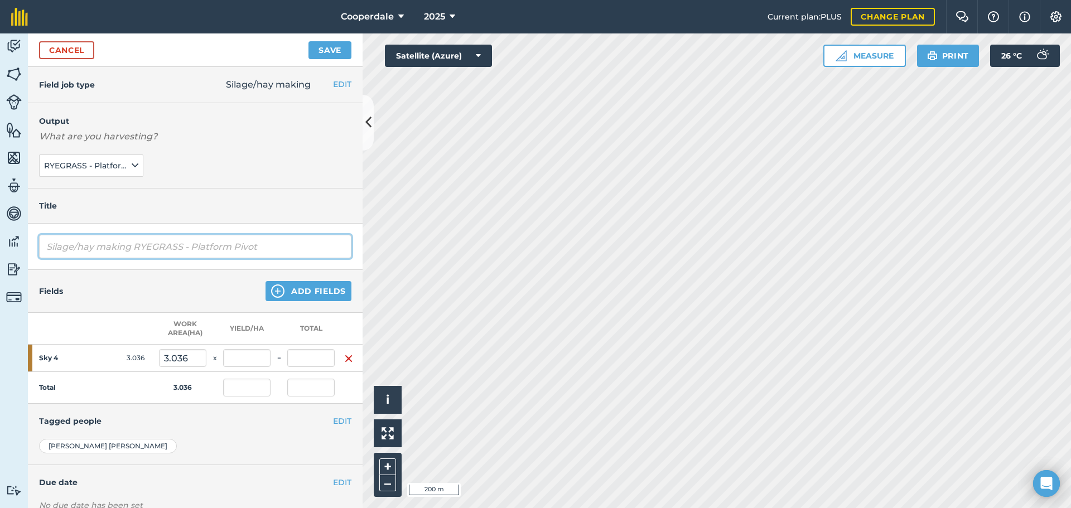
click at [278, 243] on input "Silage/hay making RYEGRASS - Platform Pivot" at bounding box center [195, 246] width 312 height 23
type input "S"
type input "Grass Silage"
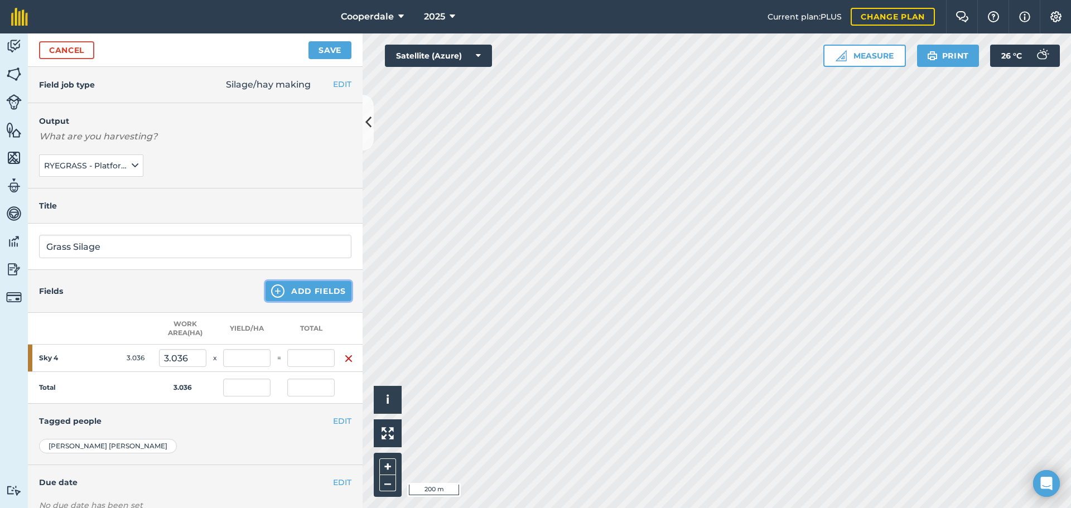
click at [317, 288] on button "Add Fields" at bounding box center [309, 291] width 86 height 20
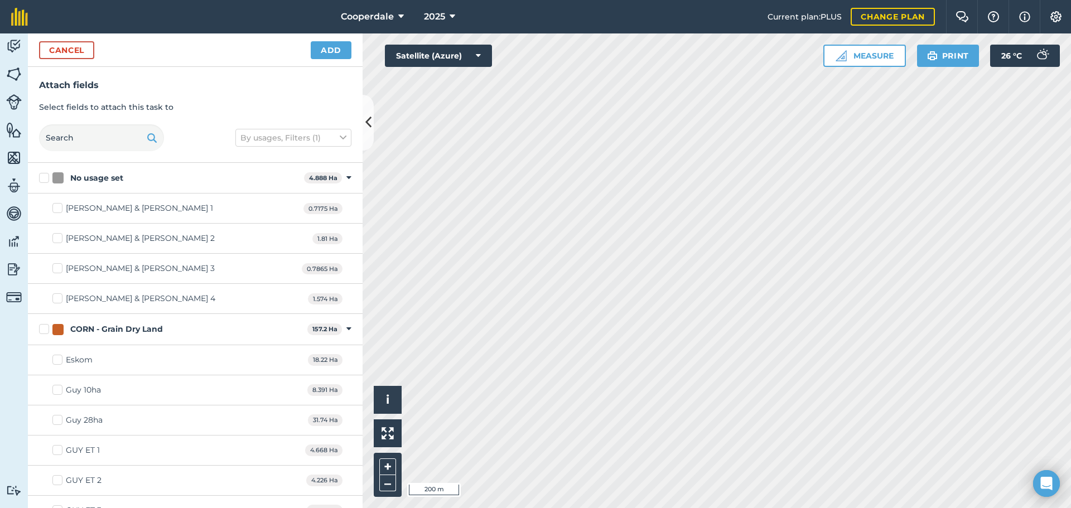
checkbox input "true"
click at [328, 51] on button "Add" at bounding box center [331, 50] width 41 height 18
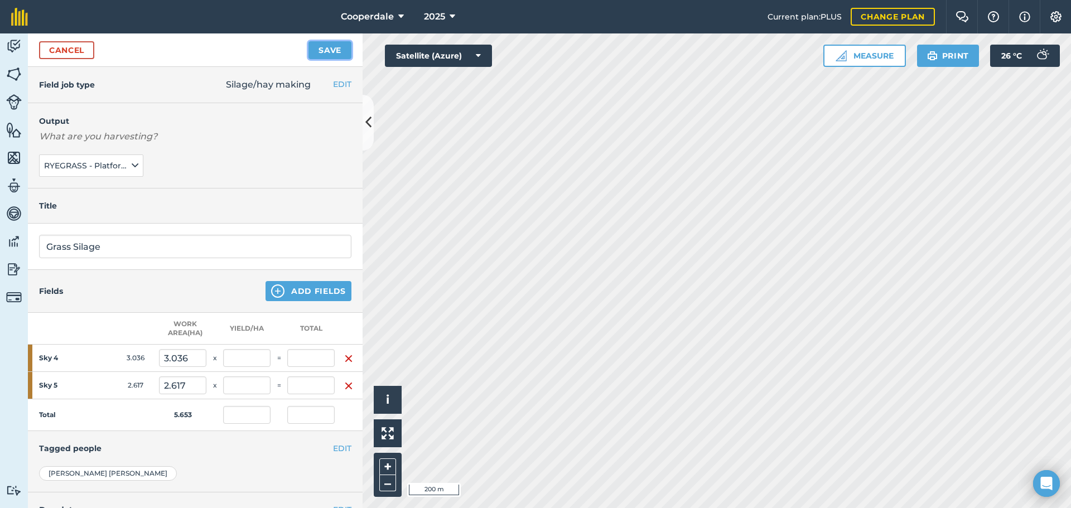
click at [324, 49] on button "Save" at bounding box center [330, 50] width 43 height 18
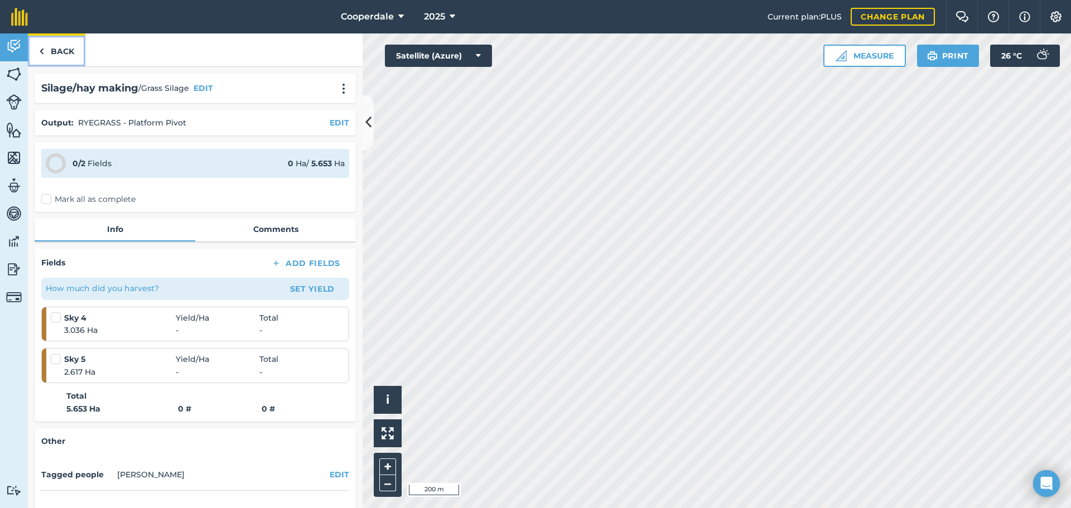
click at [41, 52] on img at bounding box center [41, 51] width 5 height 13
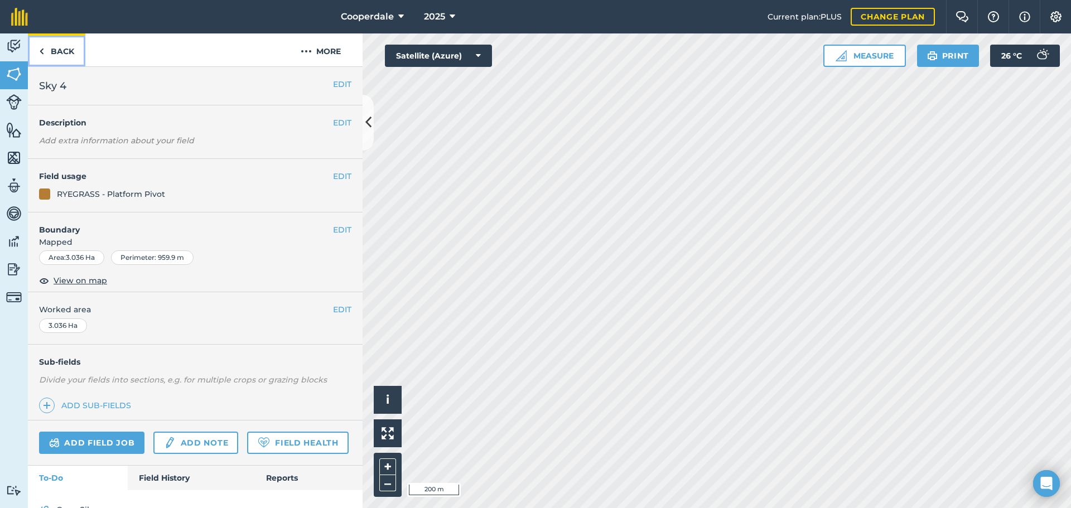
click at [72, 50] on link "Back" at bounding box center [56, 49] width 57 height 33
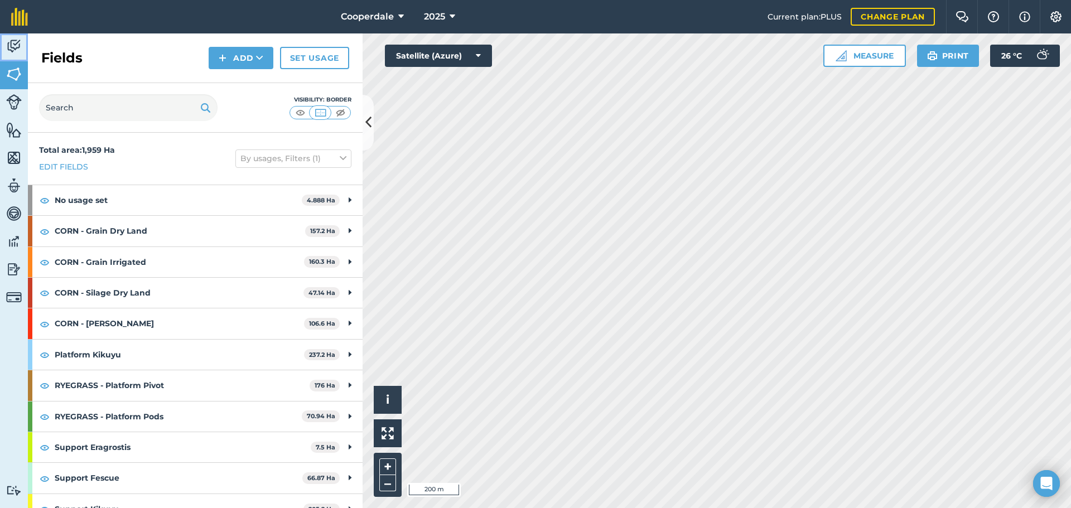
click at [11, 42] on img at bounding box center [14, 46] width 16 height 17
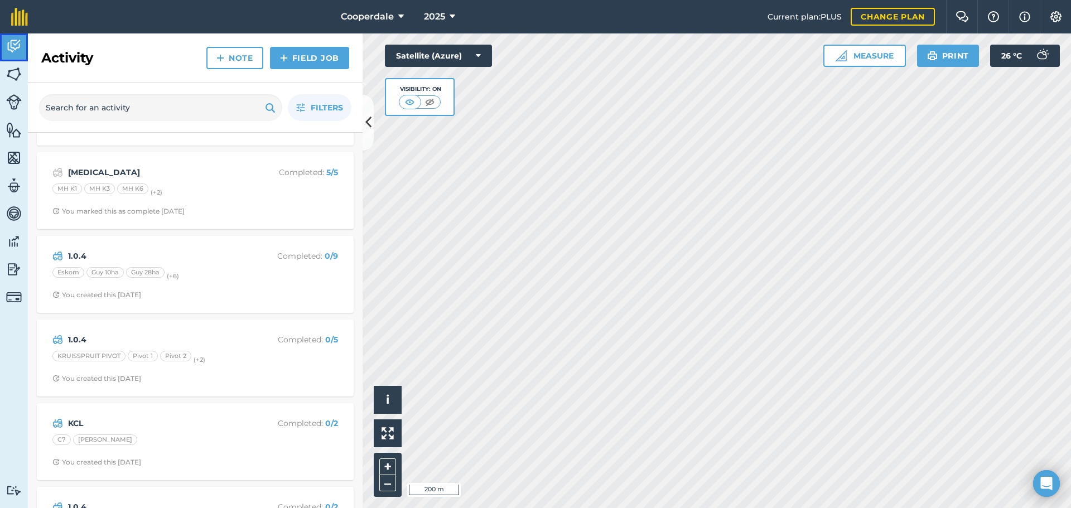
scroll to position [781, 0]
